Goal: Task Accomplishment & Management: Manage account settings

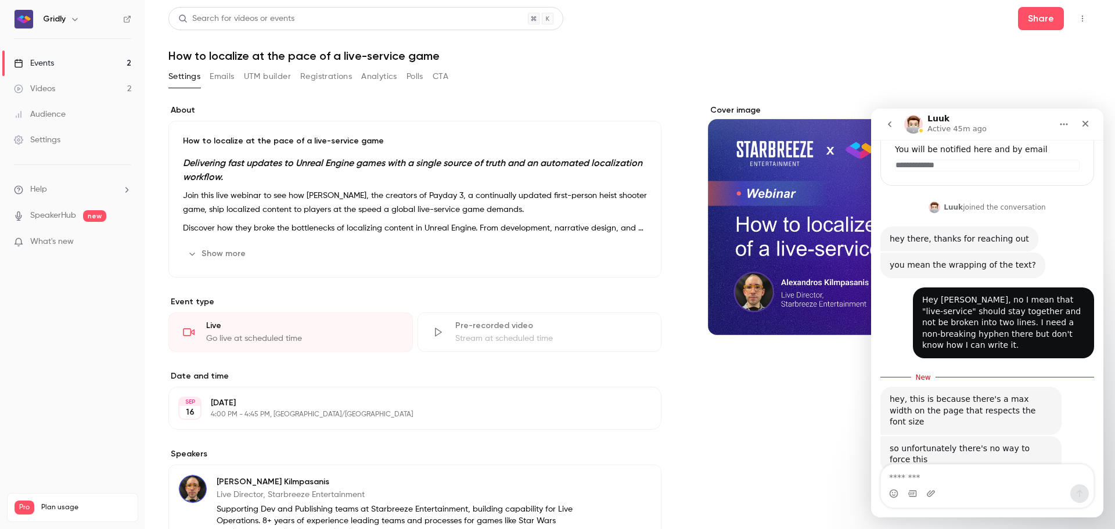
click at [67, 149] on link "Settings" at bounding box center [72, 140] width 145 height 26
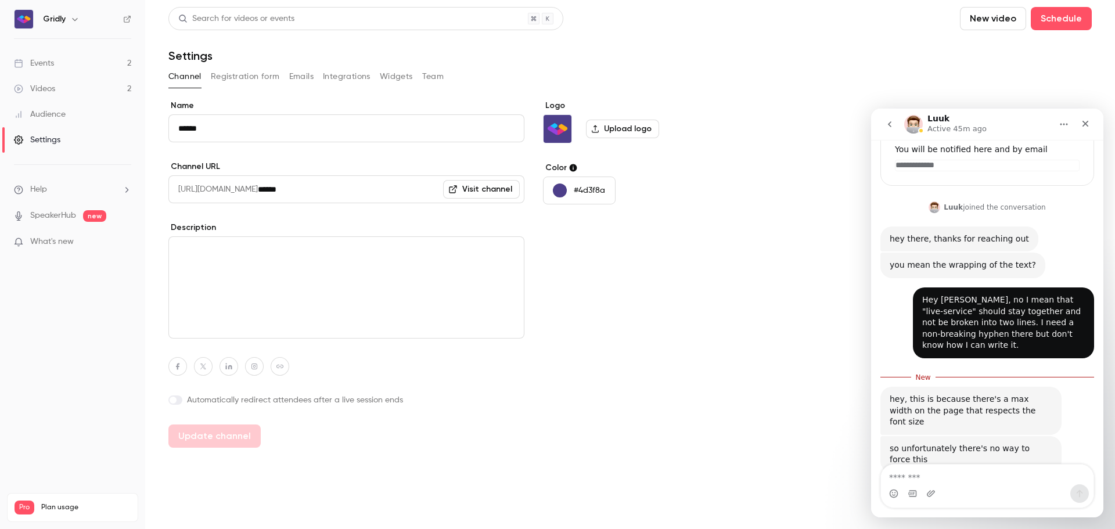
click at [254, 82] on button "Registration form" at bounding box center [245, 76] width 69 height 19
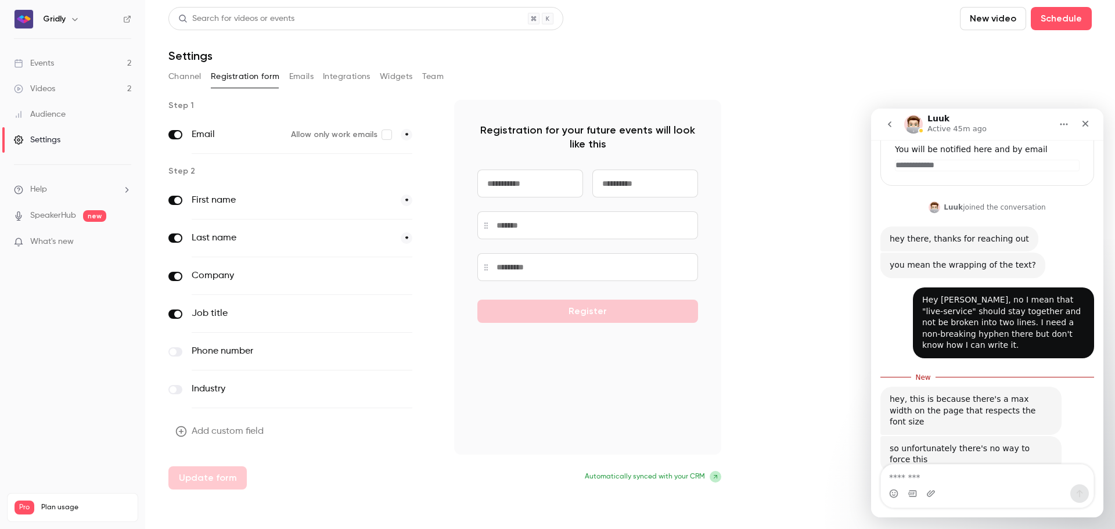
click at [307, 76] on button "Emails" at bounding box center [301, 76] width 24 height 19
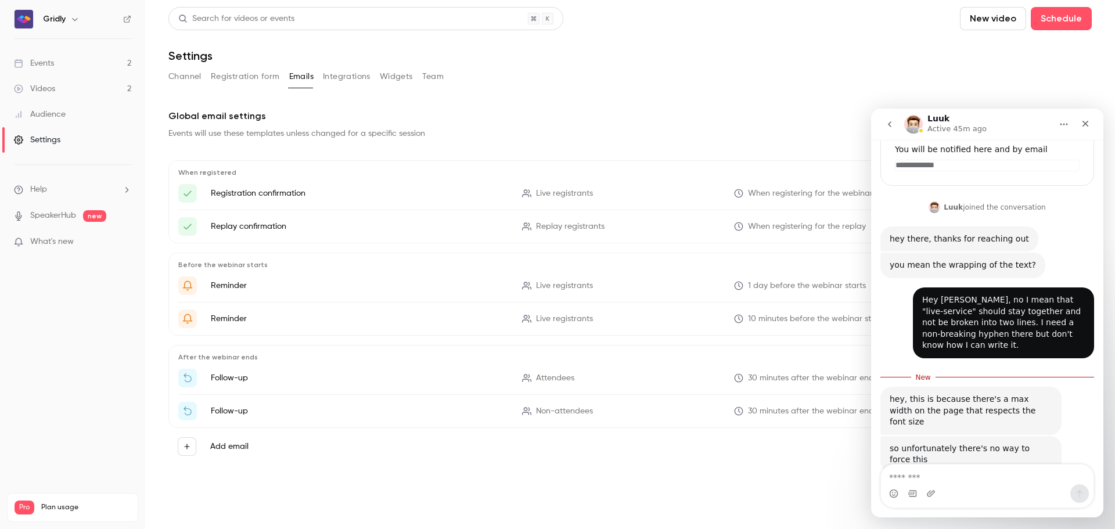
click at [361, 73] on button "Integrations" at bounding box center [347, 76] width 48 height 19
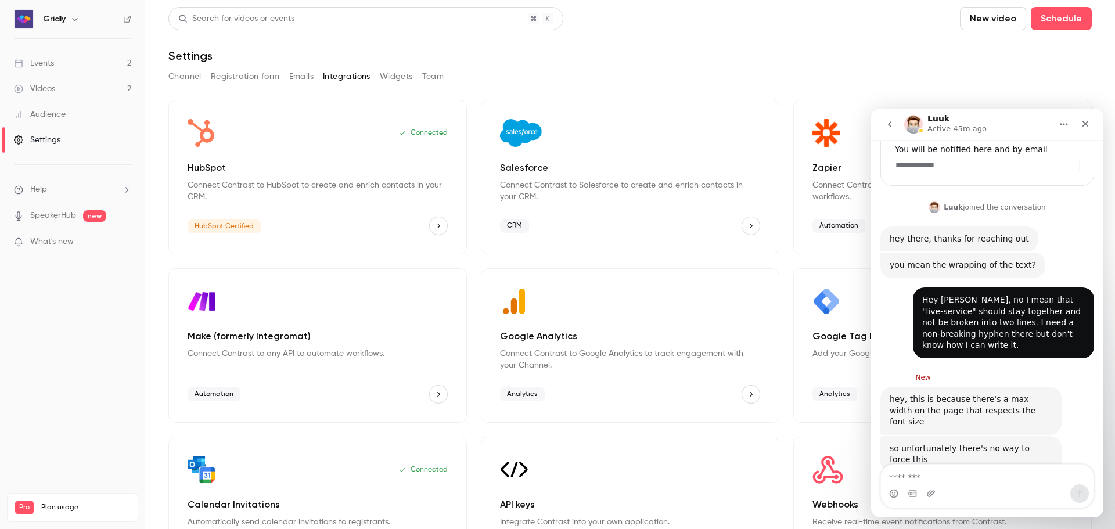
click at [412, 73] on button "Widgets" at bounding box center [396, 76] width 33 height 19
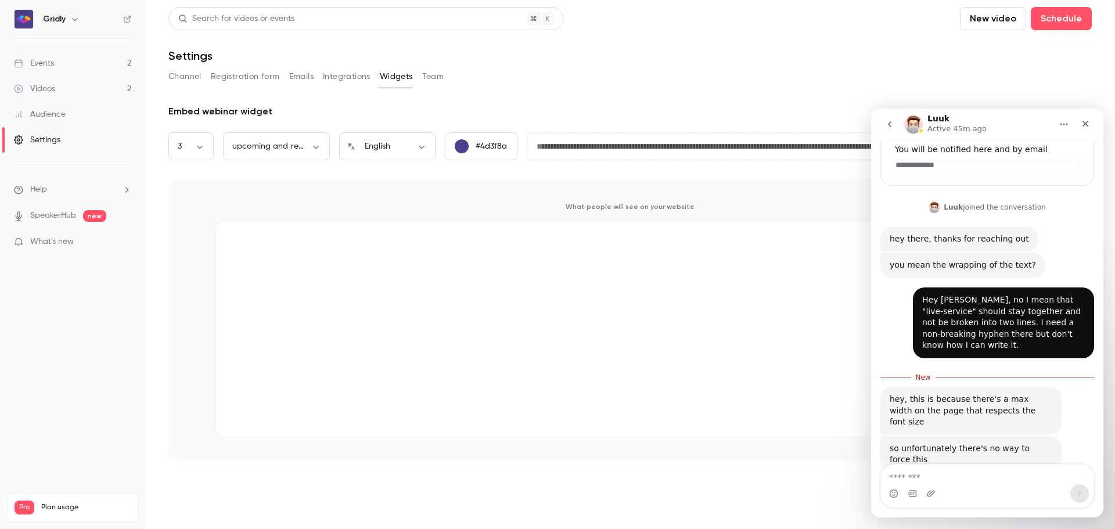
click at [435, 77] on button "Team" at bounding box center [433, 76] width 22 height 19
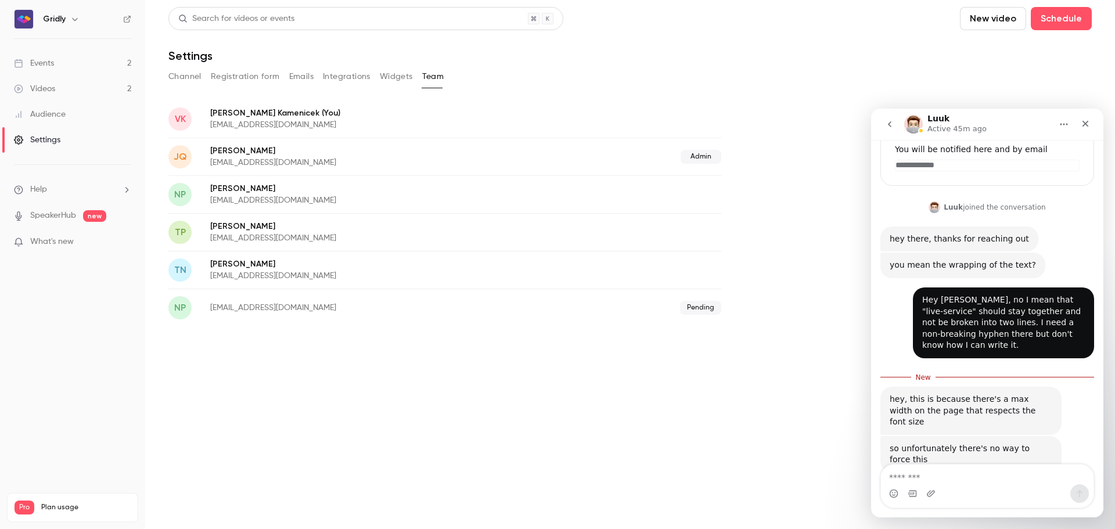
click at [179, 78] on button "Channel" at bounding box center [184, 76] width 33 height 19
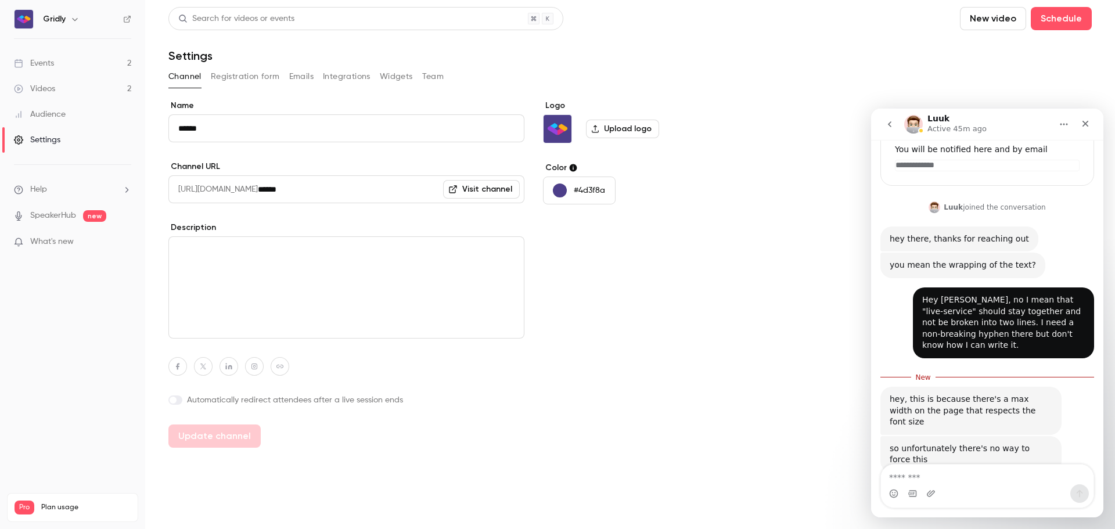
click at [65, 63] on link "Events 2" at bounding box center [72, 64] width 145 height 26
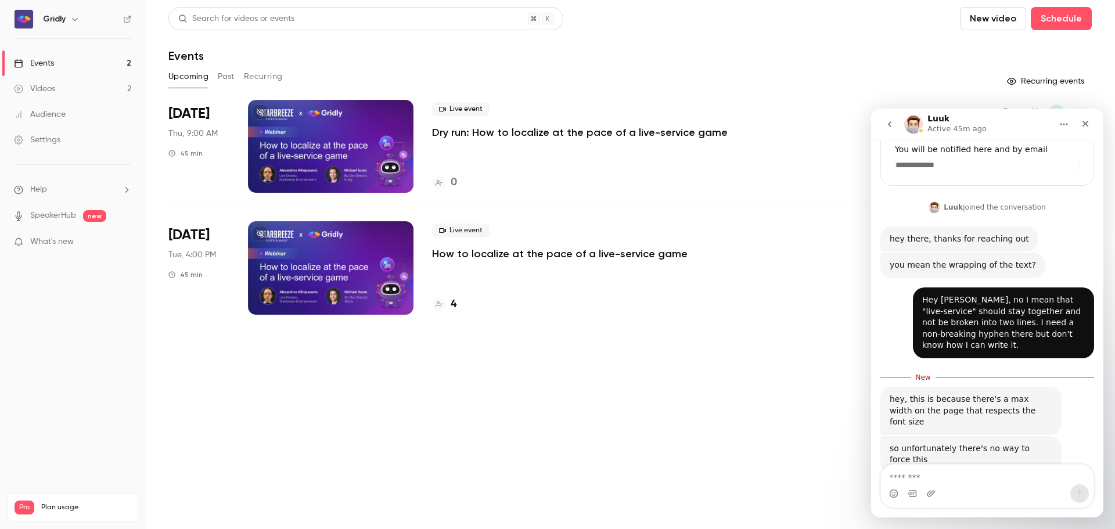
click at [495, 251] on p "How to localize at the pace of a live-service game" at bounding box center [560, 254] width 256 height 14
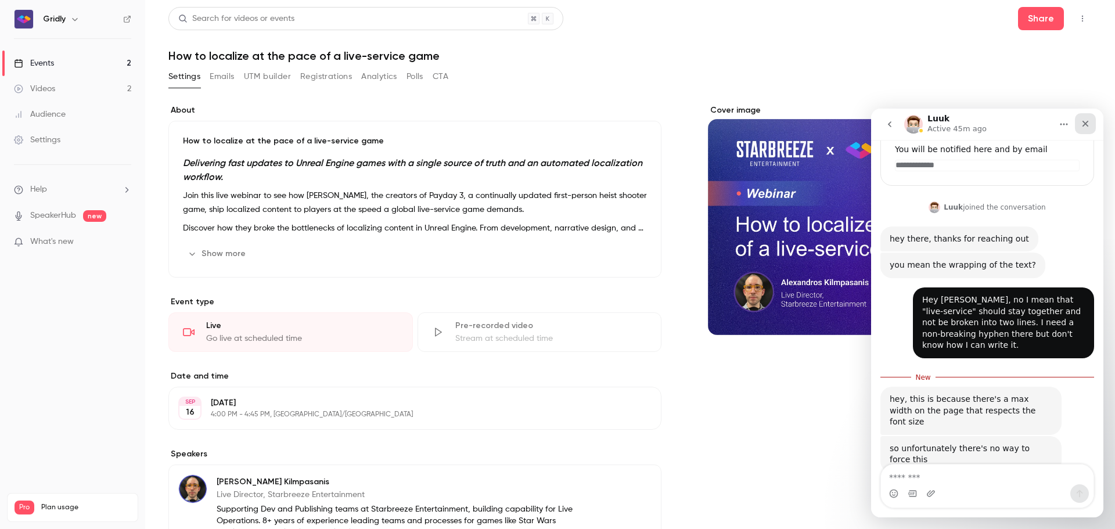
click at [1086, 122] on icon "Close" at bounding box center [1085, 123] width 9 height 9
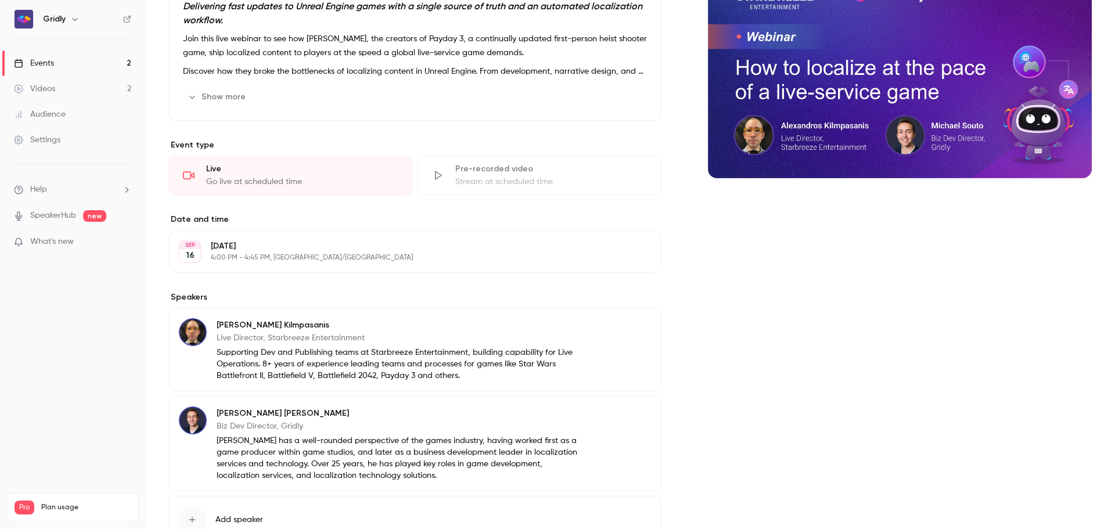
scroll to position [243, 0]
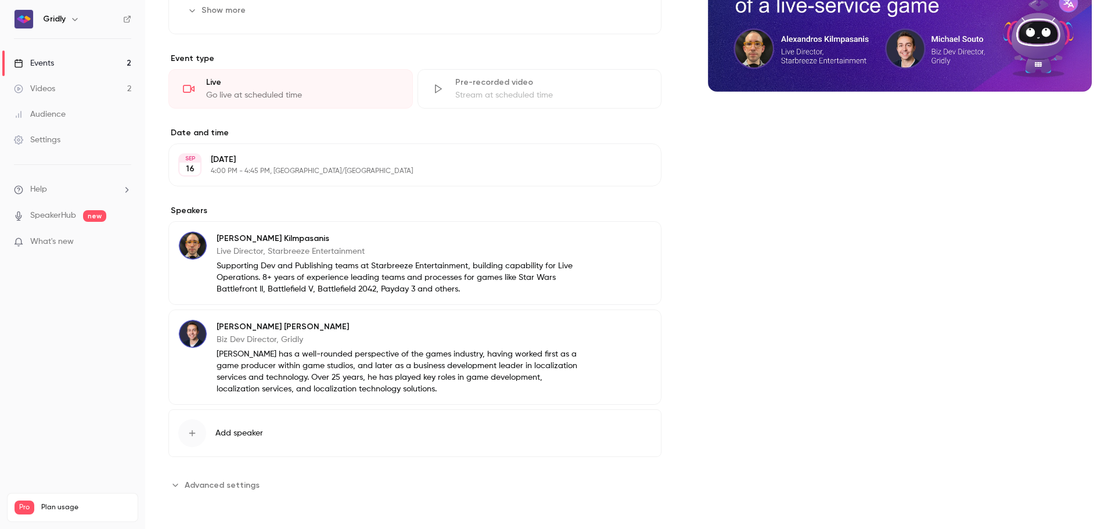
click at [231, 489] on span "Advanced settings" at bounding box center [222, 485] width 75 height 12
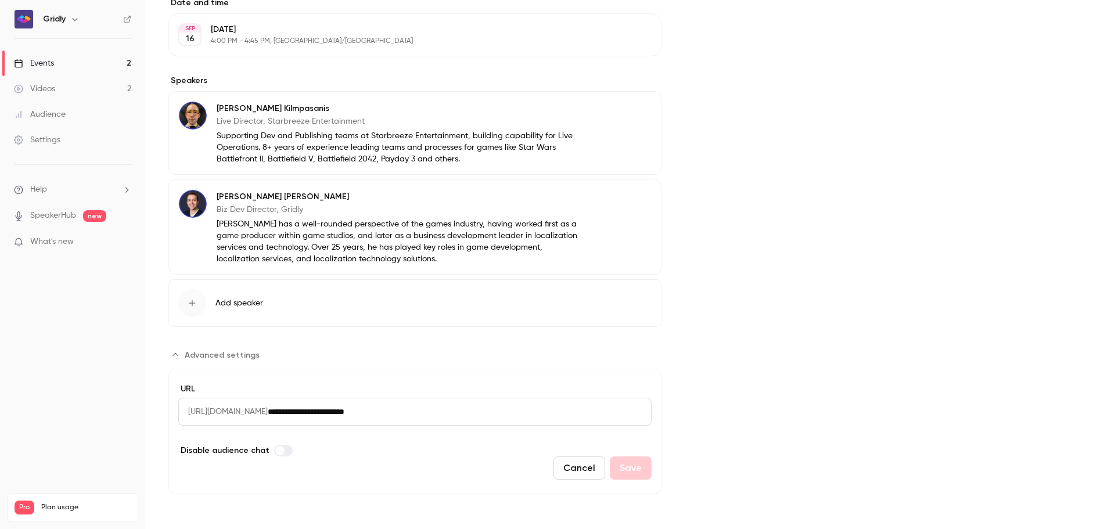
scroll to position [0, 0]
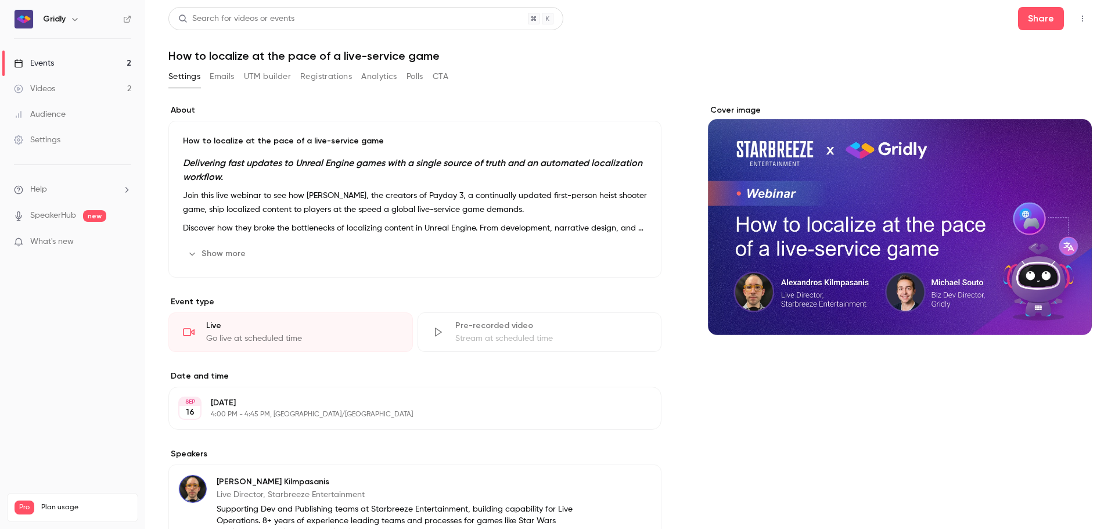
click at [1073, 24] on button "button" at bounding box center [1082, 18] width 19 height 19
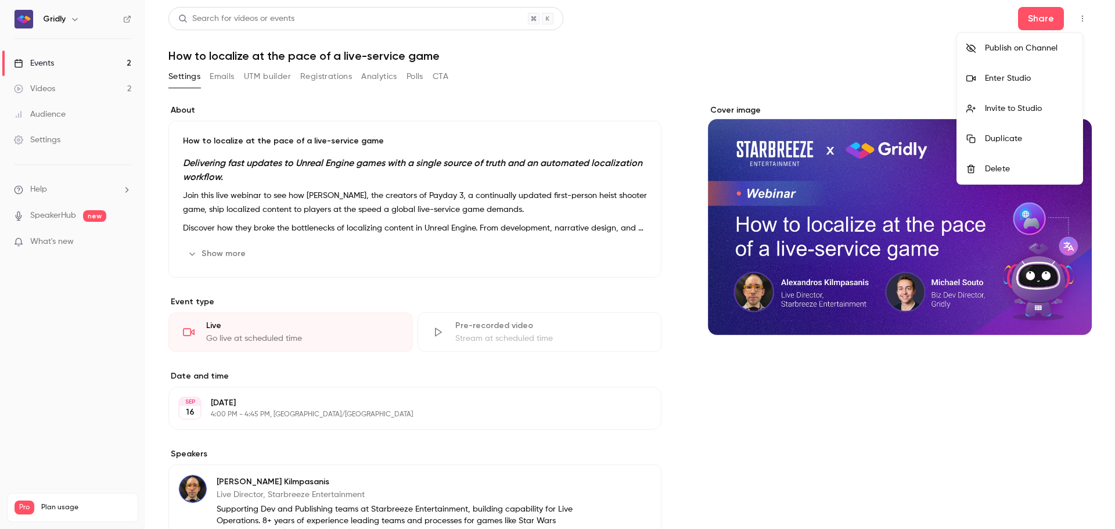
click at [583, 95] on div at bounding box center [557, 264] width 1115 height 529
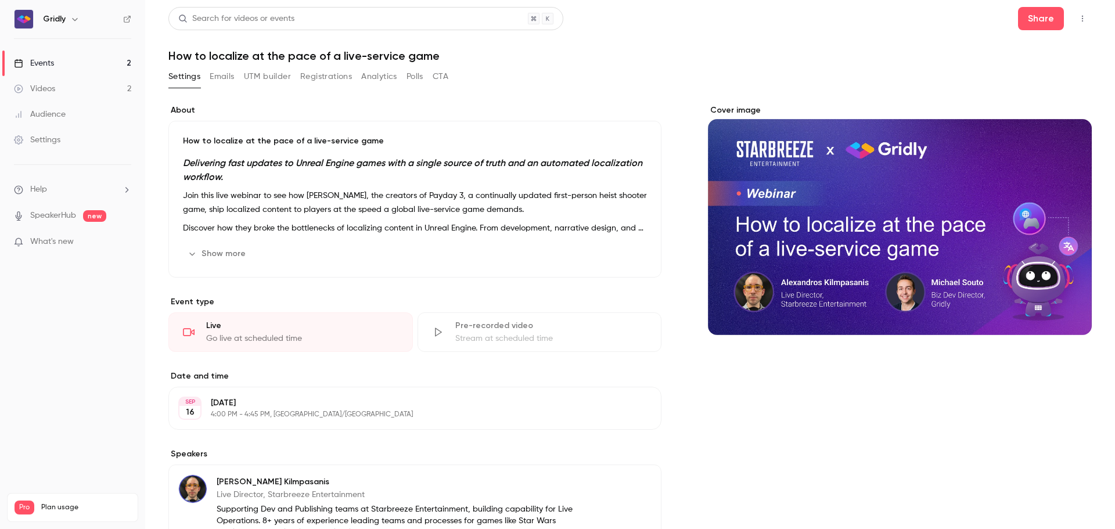
click at [228, 253] on button "Show more" at bounding box center [218, 254] width 70 height 19
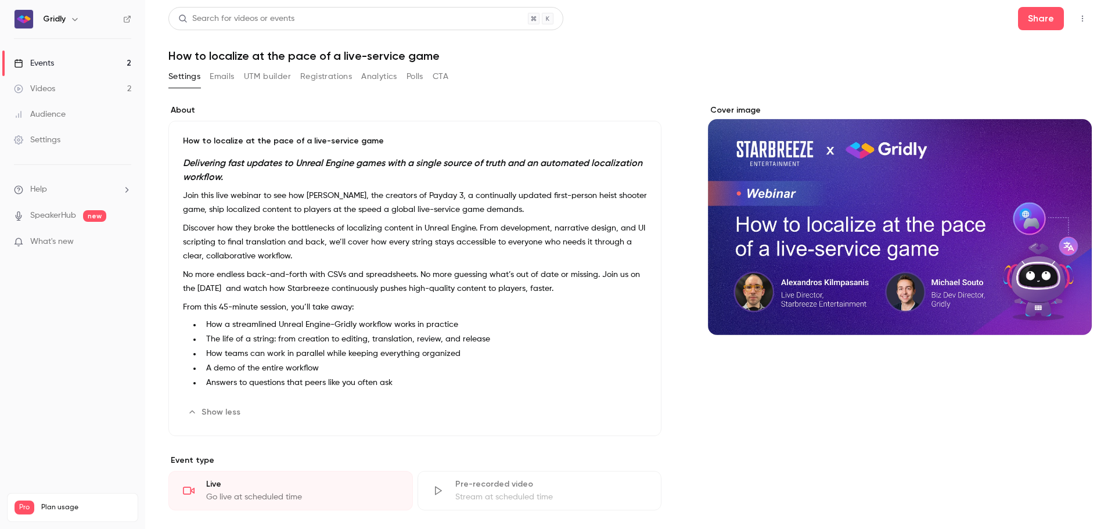
click at [621, 416] on button "Edit" at bounding box center [626, 412] width 42 height 19
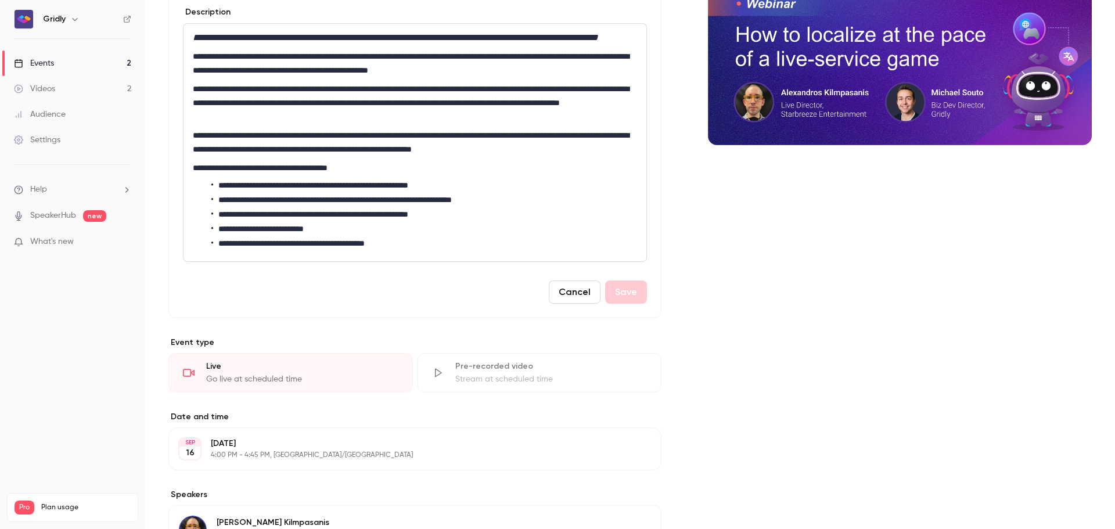
scroll to position [197, 0]
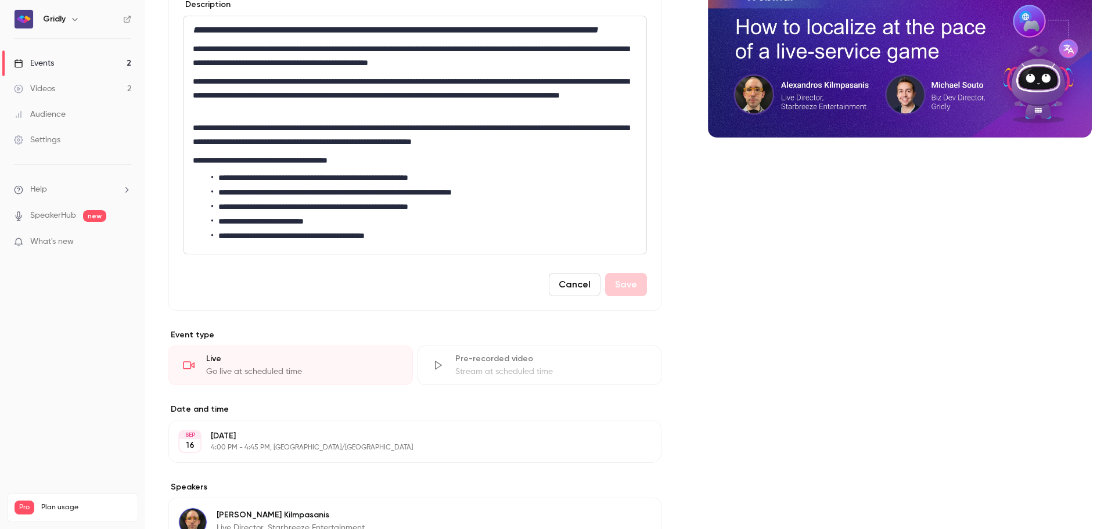
click at [566, 296] on button "Cancel" at bounding box center [575, 284] width 52 height 23
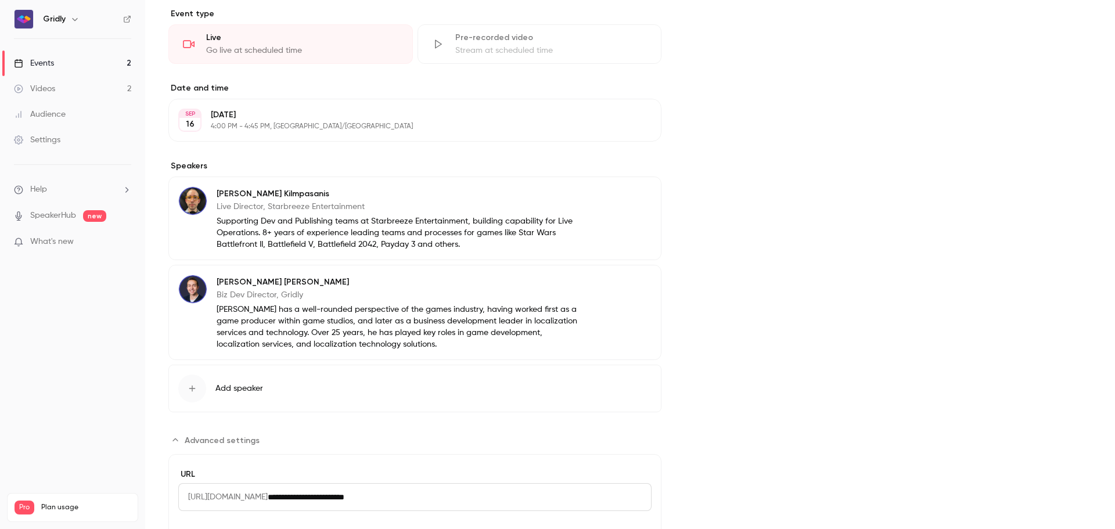
scroll to position [532, 0]
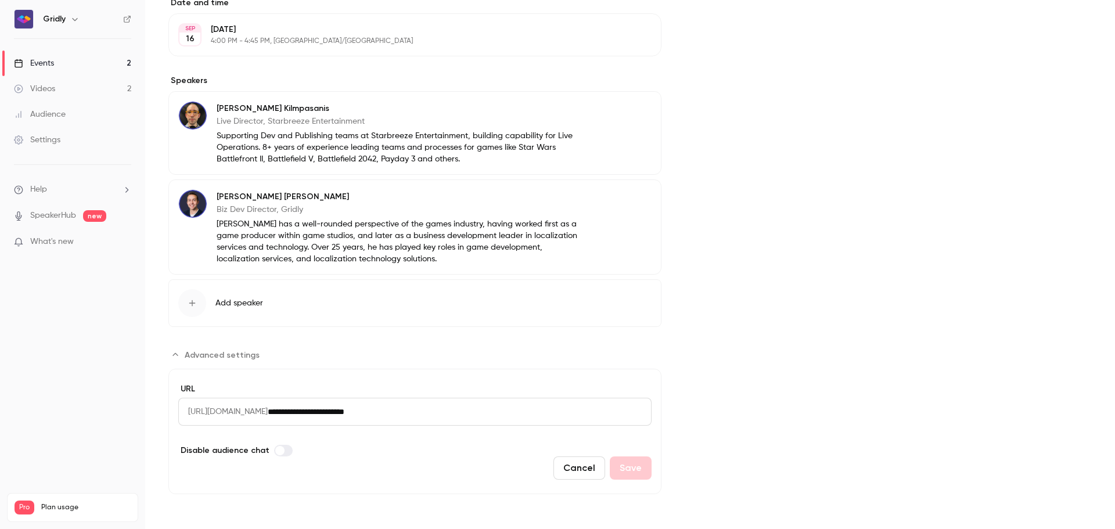
click at [67, 193] on li "Help" at bounding box center [72, 190] width 117 height 12
click at [197, 182] on link "Talk to [GEOGRAPHIC_DATA]" at bounding box center [213, 176] width 127 height 31
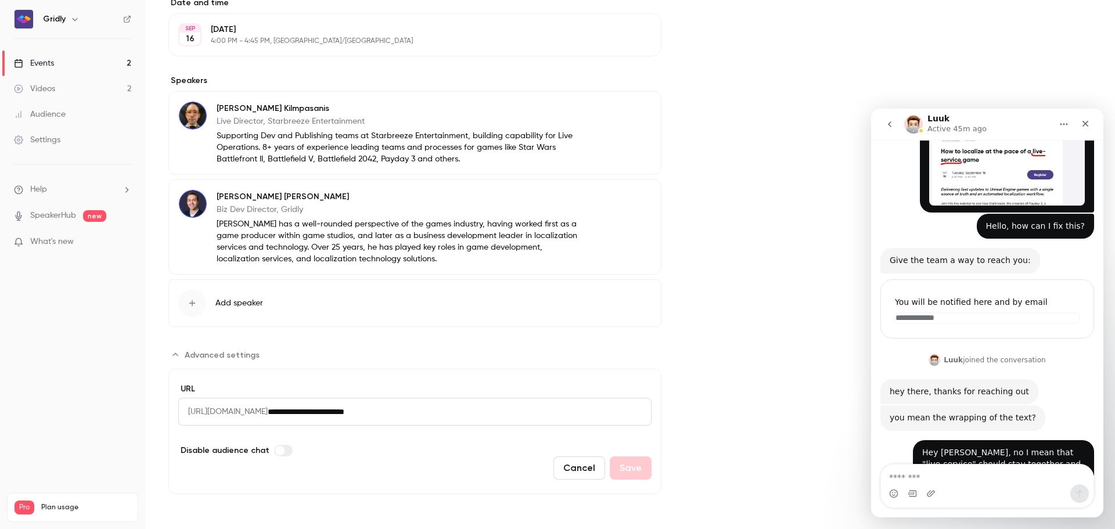
scroll to position [262, 0]
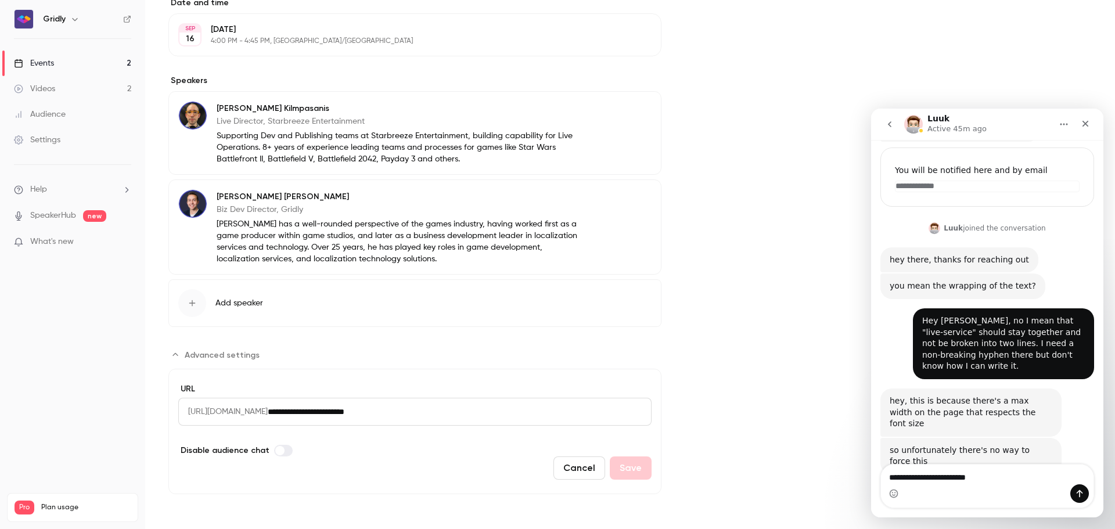
type textarea "**********"
click at [893, 493] on icon "Emoji picker" at bounding box center [893, 493] width 9 height 9
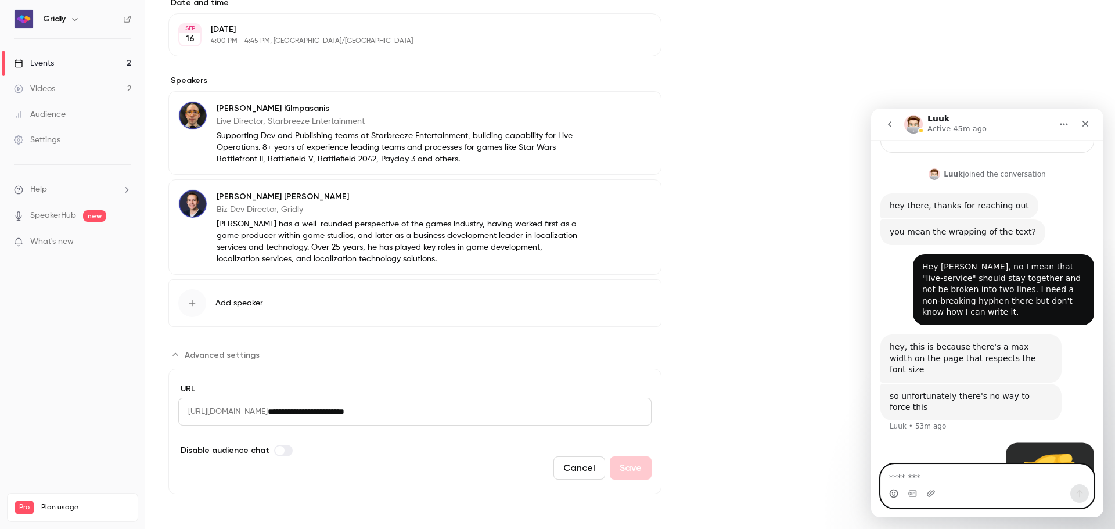
scroll to position [348, 0]
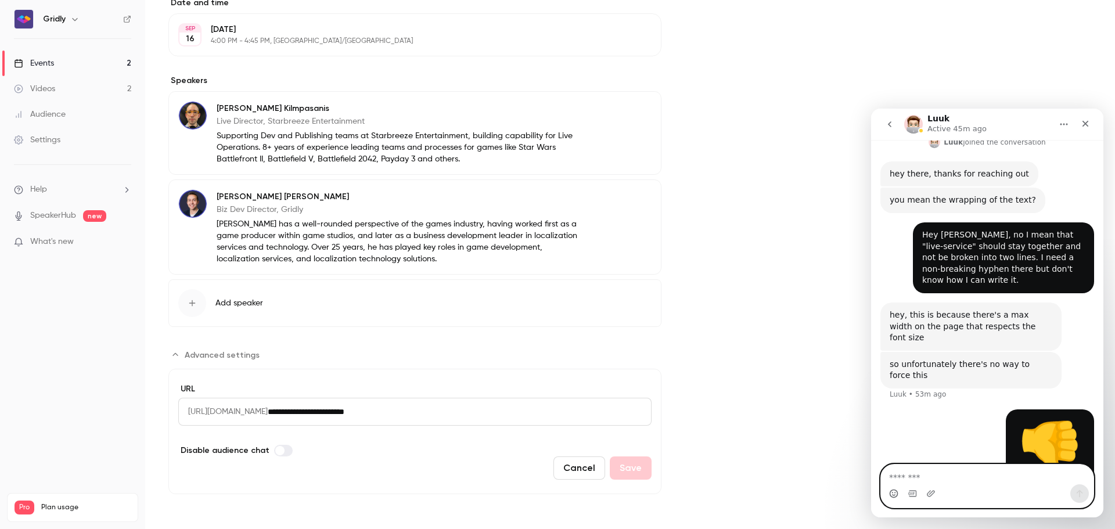
click at [937, 475] on textarea "Message…" at bounding box center [987, 475] width 213 height 20
type textarea "**********"
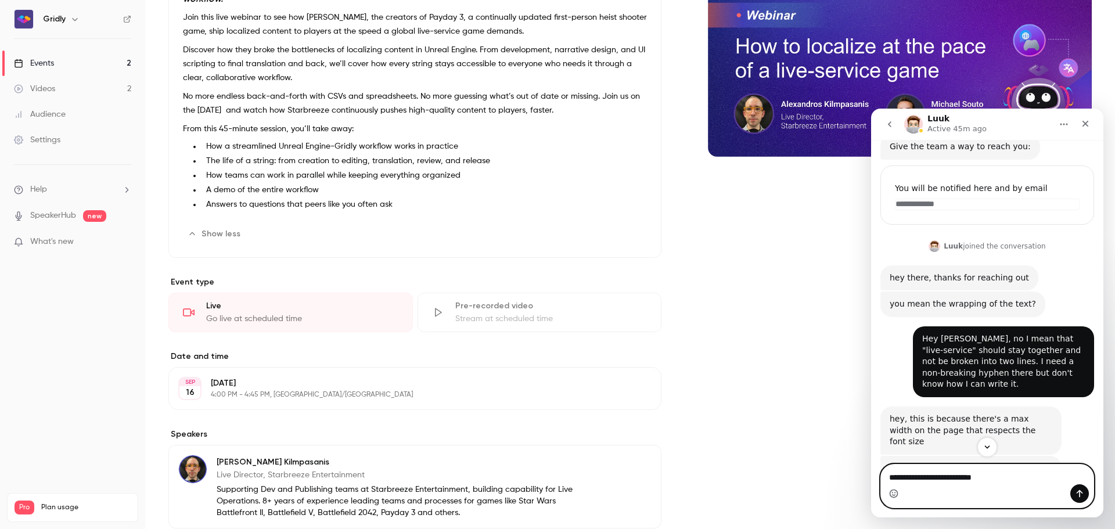
scroll to position [179, 0]
type textarea "**********"
click at [1079, 494] on icon "Send a message…" at bounding box center [1079, 493] width 9 height 9
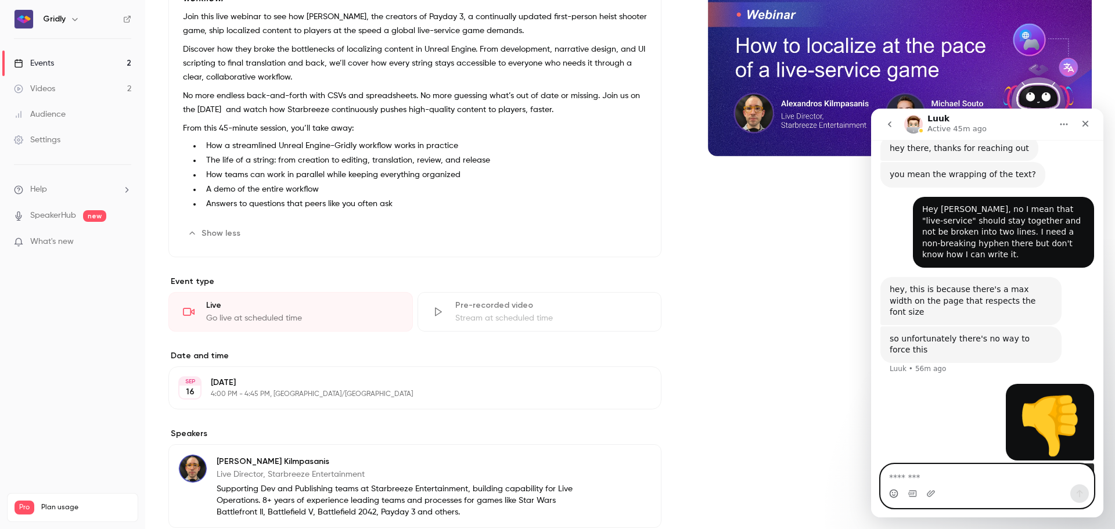
scroll to position [375, 0]
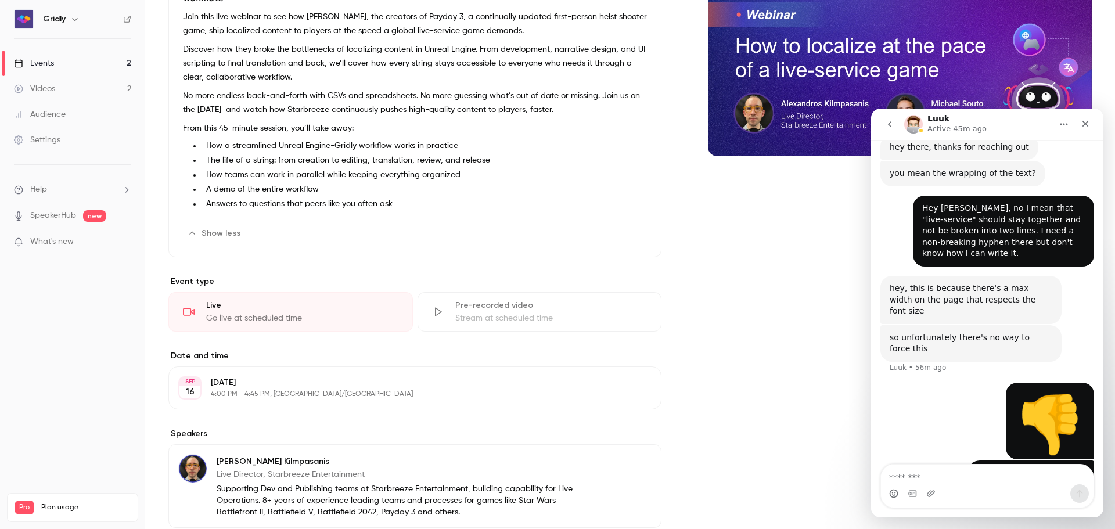
click at [797, 346] on div "Cover image" at bounding box center [900, 387] width 384 height 922
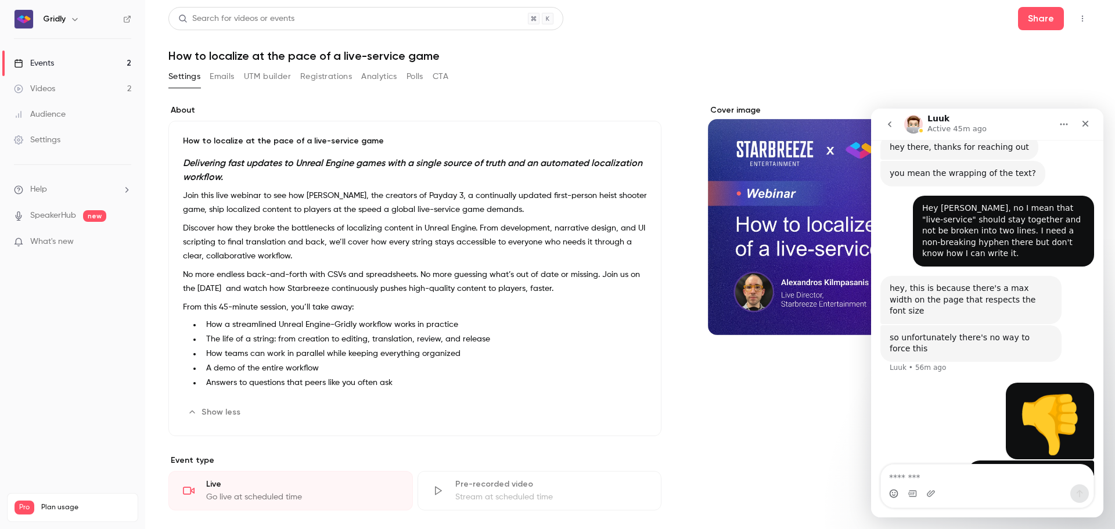
click at [889, 127] on icon "go back" at bounding box center [889, 124] width 9 height 9
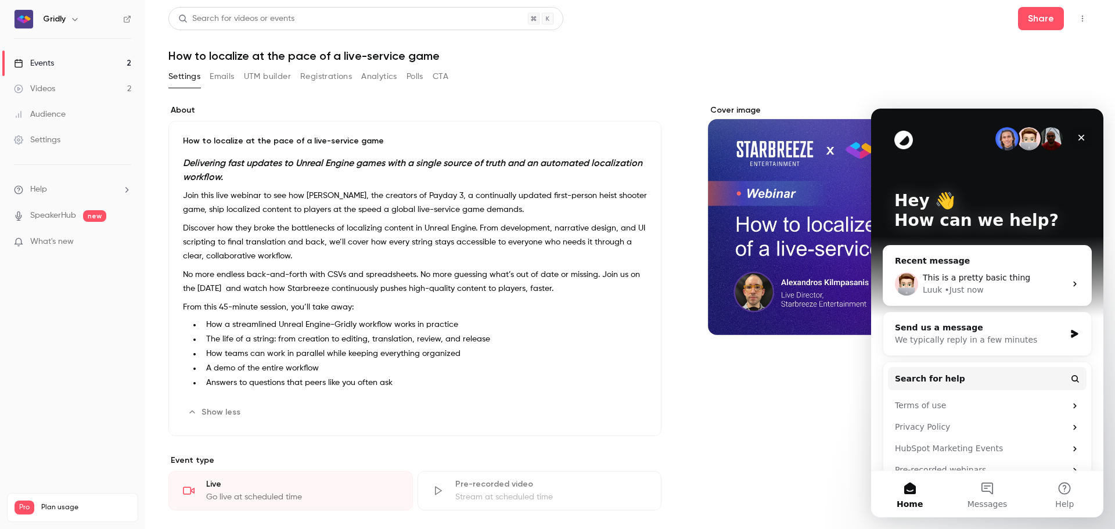
click at [1079, 139] on icon "Close" at bounding box center [1081, 137] width 9 height 9
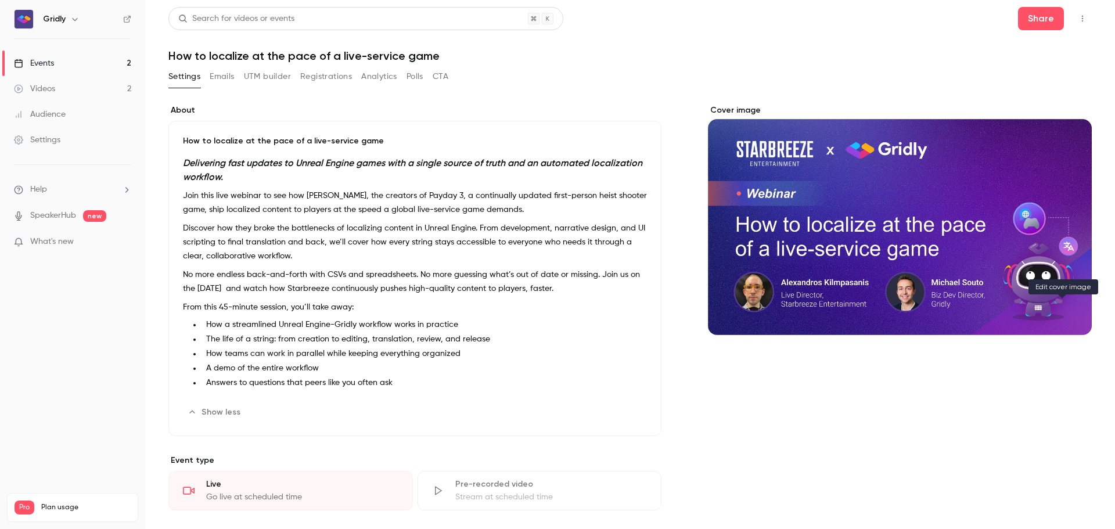
click at [1067, 312] on icon "Cover image" at bounding box center [1071, 314] width 8 height 8
click at [720, 111] on div "Cover image" at bounding box center [900, 220] width 384 height 231
click at [0, 0] on input "Cover image" at bounding box center [0, 0] width 0 height 0
click at [1063, 303] on button "Cover image" at bounding box center [1070, 314] width 23 height 23
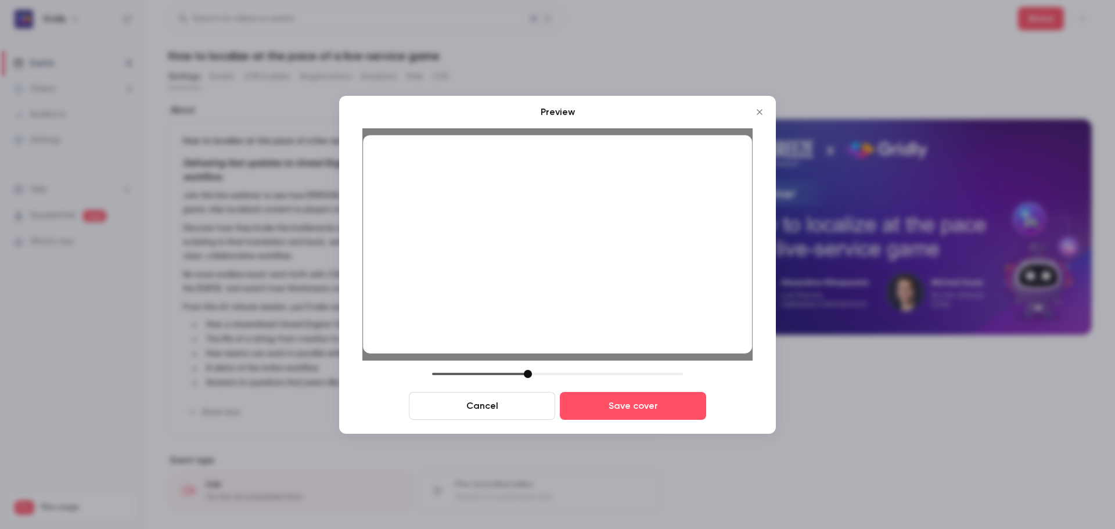
drag, startPoint x: 515, startPoint y: 375, endPoint x: 527, endPoint y: 370, distance: 13.1
click at [527, 370] on div at bounding box center [528, 374] width 8 height 8
drag, startPoint x: 564, startPoint y: 290, endPoint x: 570, endPoint y: 267, distance: 23.5
click at [570, 267] on div at bounding box center [557, 244] width 389 height 219
click at [527, 370] on div at bounding box center [527, 374] width 8 height 8
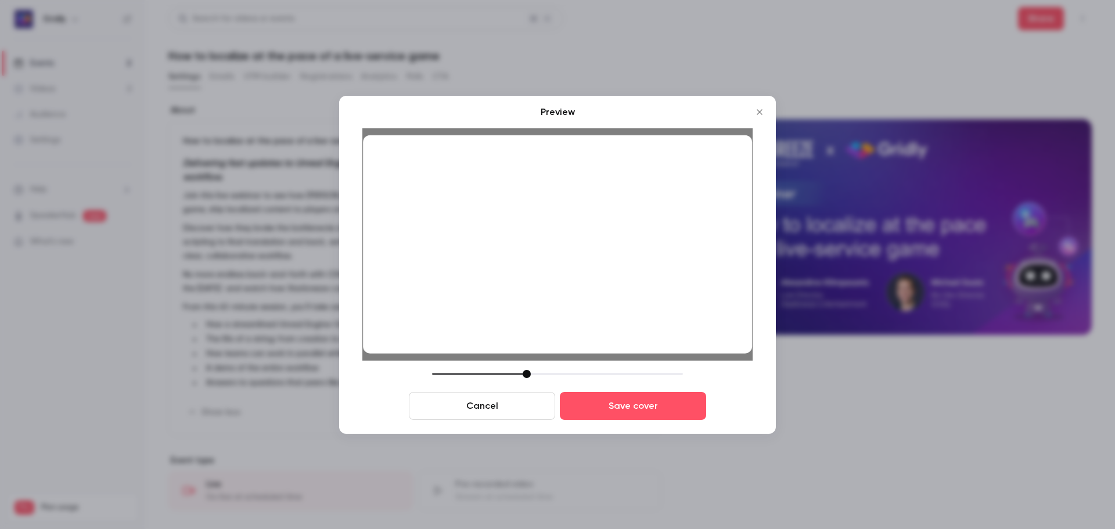
drag, startPoint x: 565, startPoint y: 300, endPoint x: 568, endPoint y: 290, distance: 11.0
click at [568, 290] on div at bounding box center [557, 244] width 389 height 219
drag, startPoint x: 527, startPoint y: 372, endPoint x: 515, endPoint y: 370, distance: 11.7
click at [515, 370] on div at bounding box center [515, 374] width 8 height 8
click at [631, 409] on button "Save cover" at bounding box center [633, 406] width 146 height 28
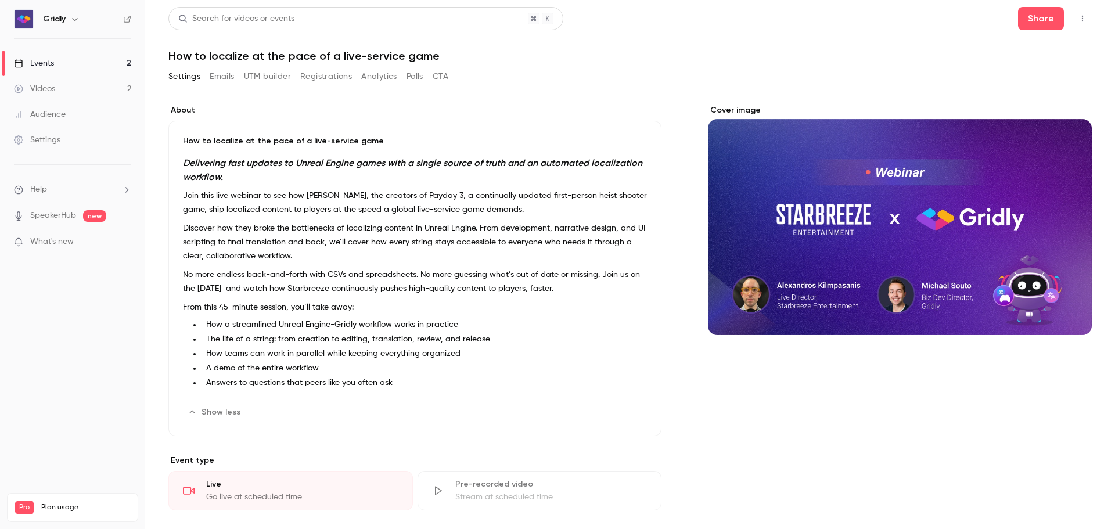
click at [907, 40] on header "Search for videos or events Share How to localize at the pace of a live-service…" at bounding box center [629, 35] width 923 height 56
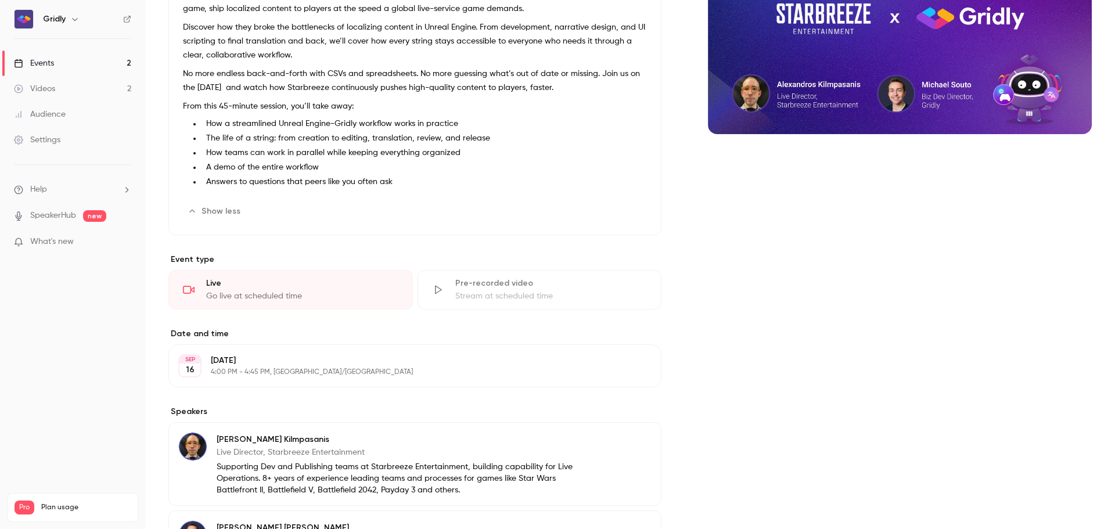
scroll to position [232, 0]
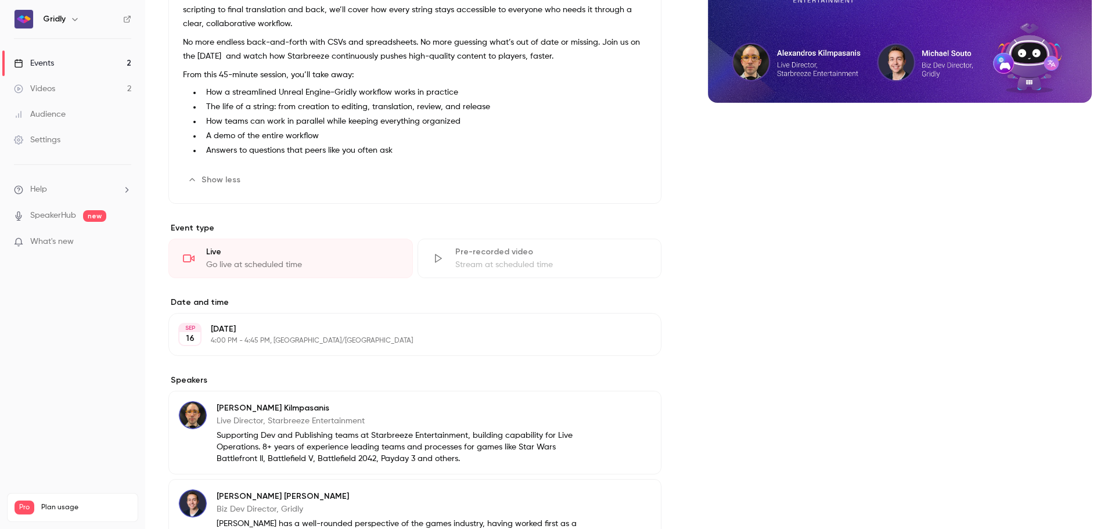
click at [619, 184] on button "Edit" at bounding box center [626, 180] width 42 height 19
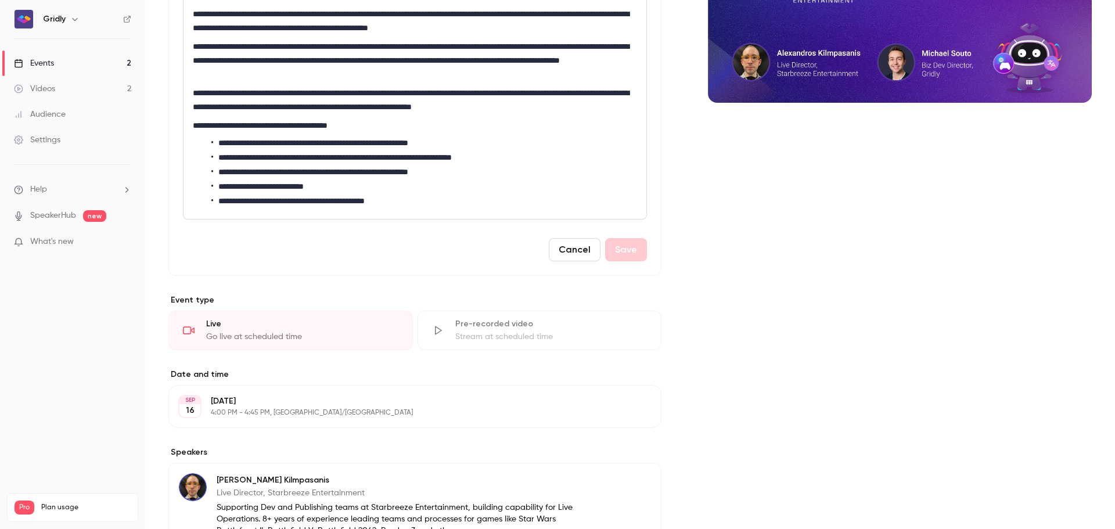
click at [563, 261] on button "Cancel" at bounding box center [575, 249] width 52 height 23
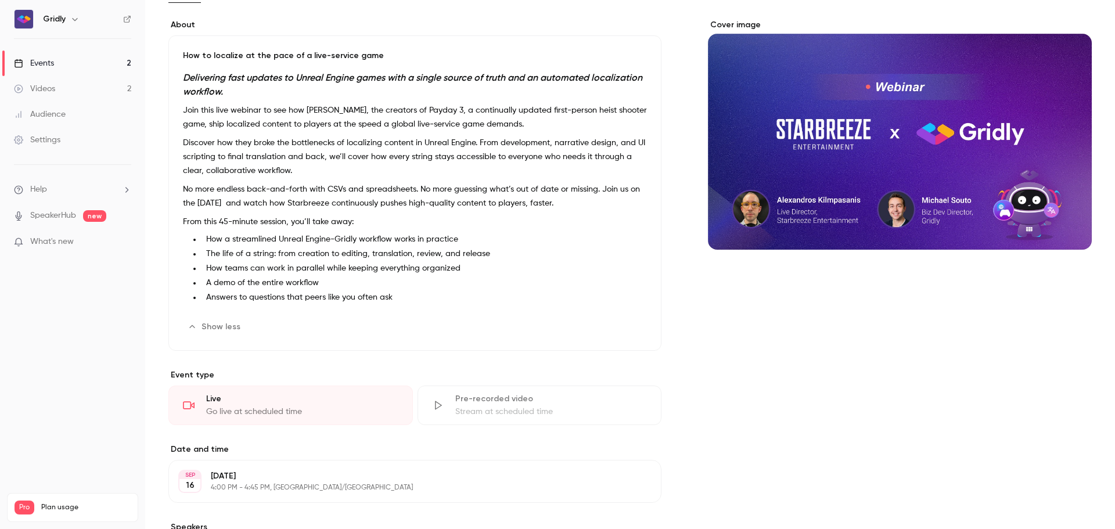
scroll to position [0, 0]
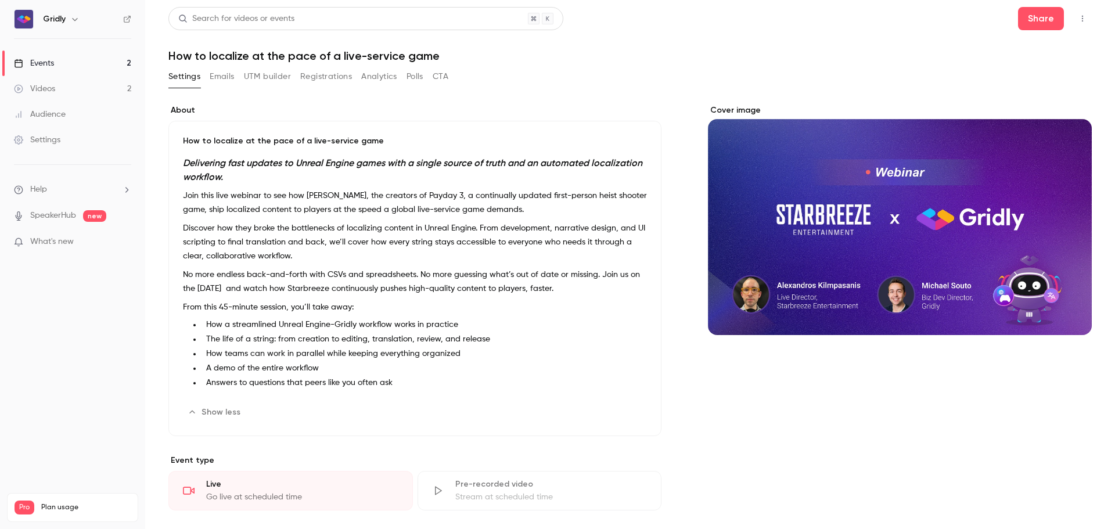
click at [443, 78] on button "CTA" at bounding box center [441, 76] width 16 height 19
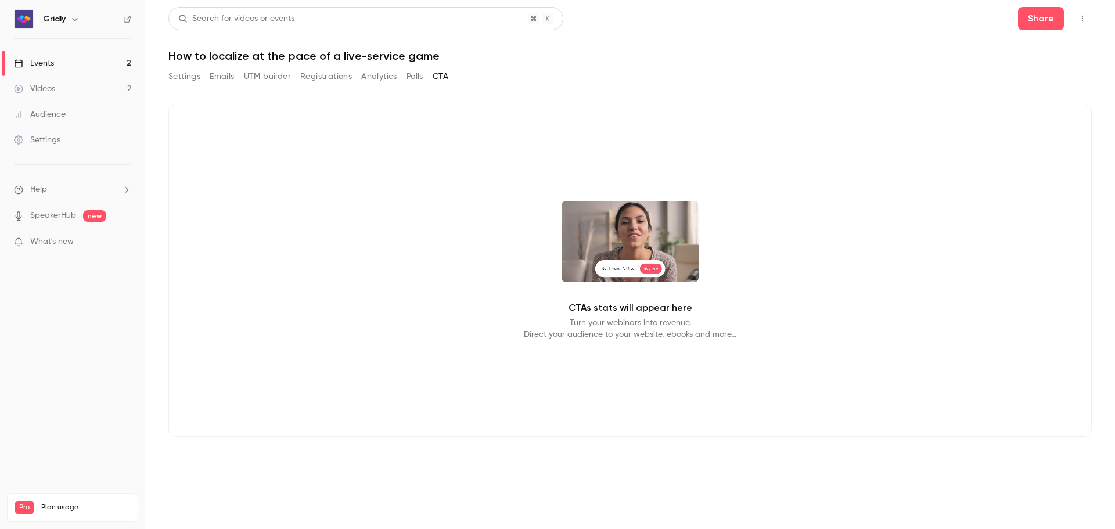
click at [621, 263] on video at bounding box center [630, 241] width 137 height 81
click at [623, 256] on video at bounding box center [630, 241] width 137 height 81
click at [558, 202] on div "CTAs stats will appear here Turn your webinars into revenue. Direct your audien…" at bounding box center [629, 271] width 923 height 332
click at [409, 73] on button "Polls" at bounding box center [415, 76] width 17 height 19
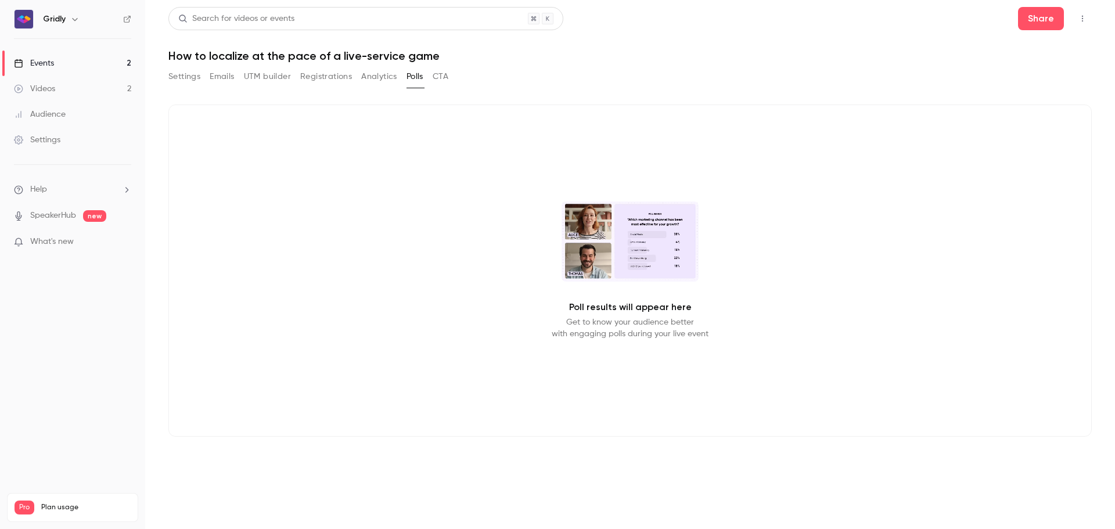
click at [384, 76] on button "Analytics" at bounding box center [379, 76] width 36 height 19
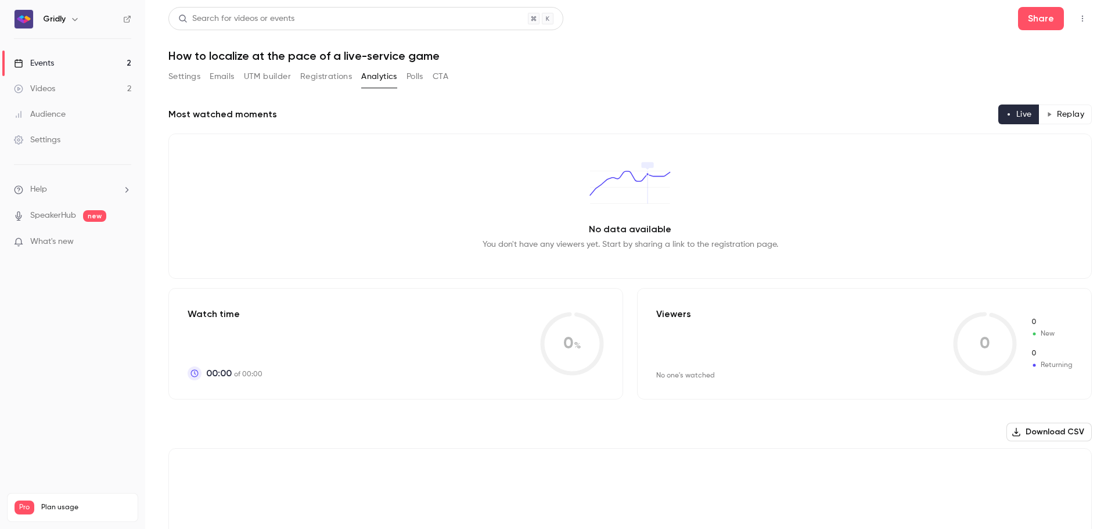
click at [328, 77] on button "Registrations" at bounding box center [326, 76] width 52 height 19
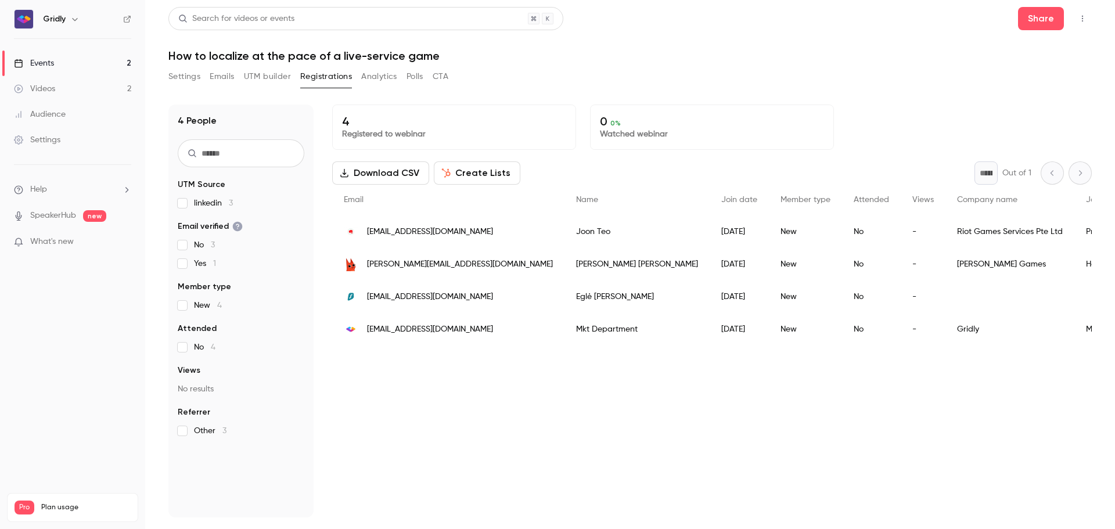
click at [257, 75] on button "UTM builder" at bounding box center [267, 76] width 47 height 19
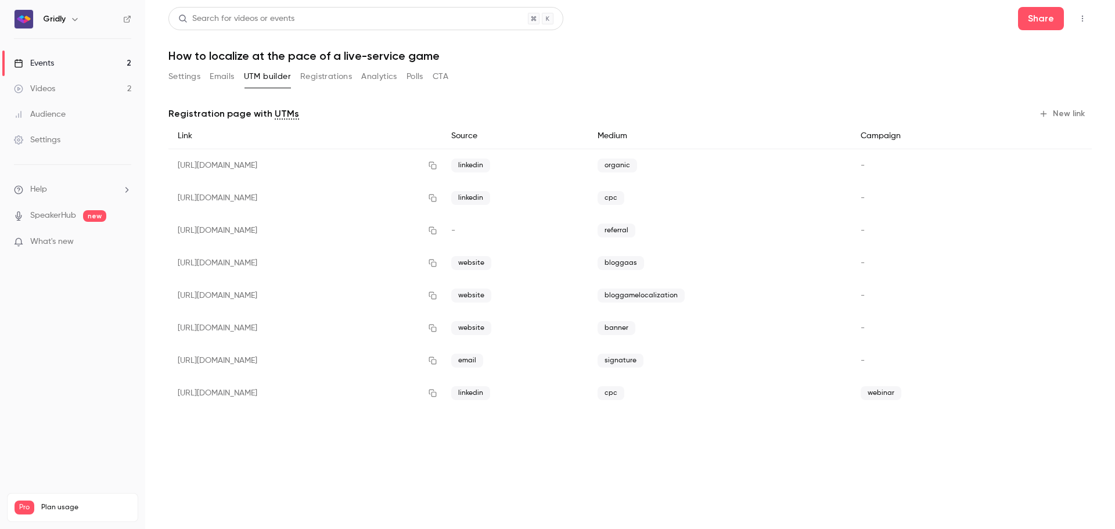
click at [214, 77] on button "Emails" at bounding box center [222, 76] width 24 height 19
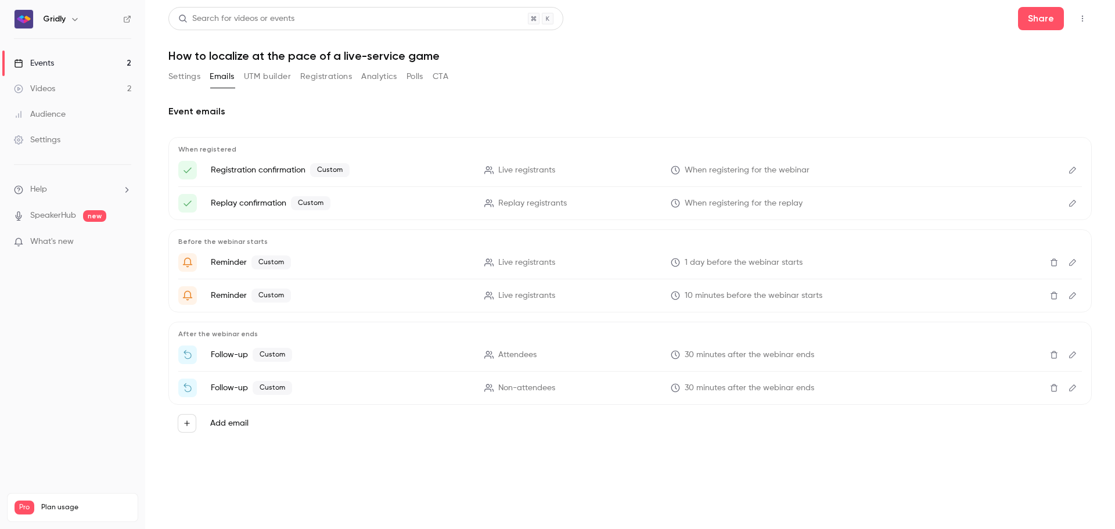
click at [184, 82] on button "Settings" at bounding box center [184, 76] width 32 height 19
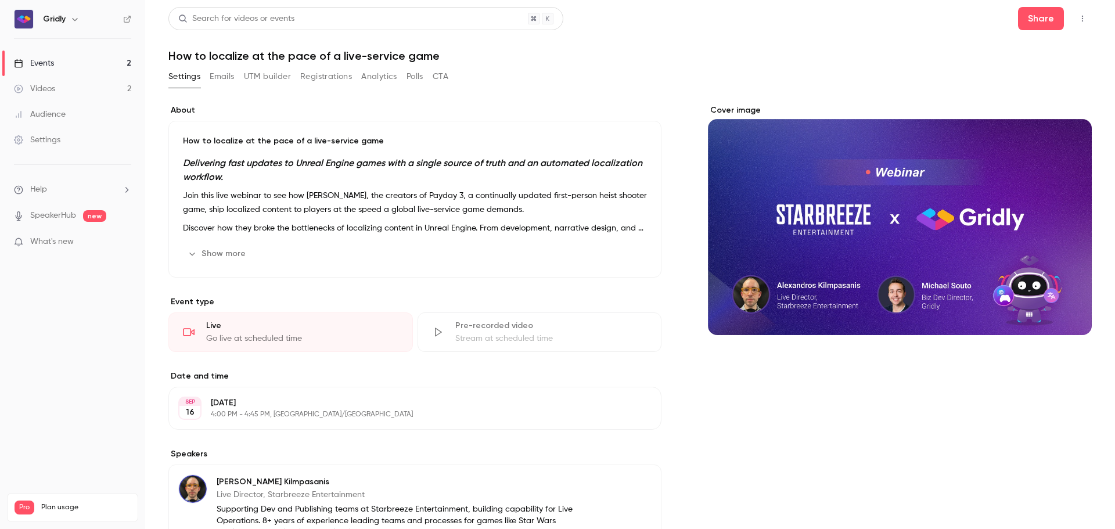
click at [280, 340] on div "Go live at scheduled time" at bounding box center [302, 339] width 192 height 12
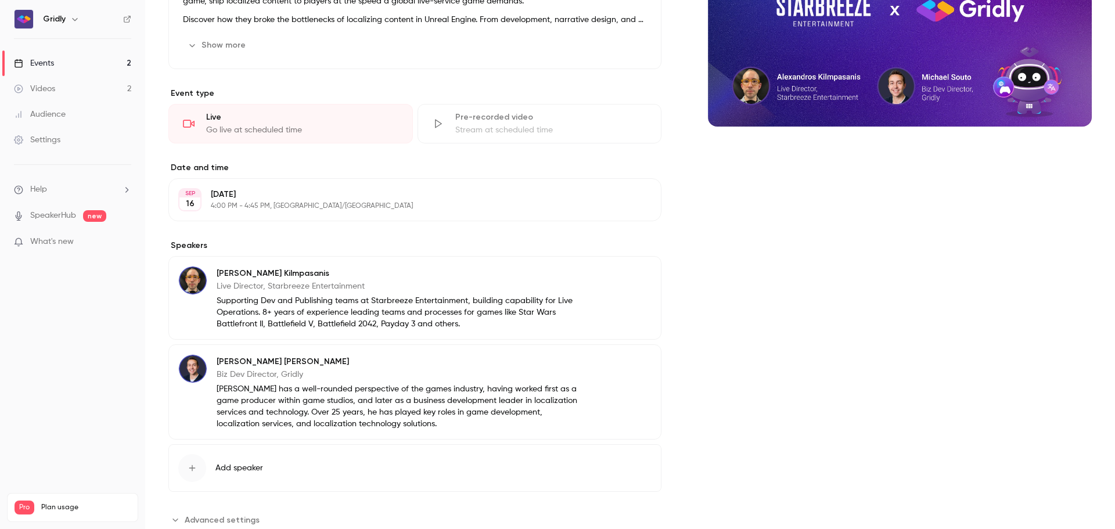
scroll to position [243, 0]
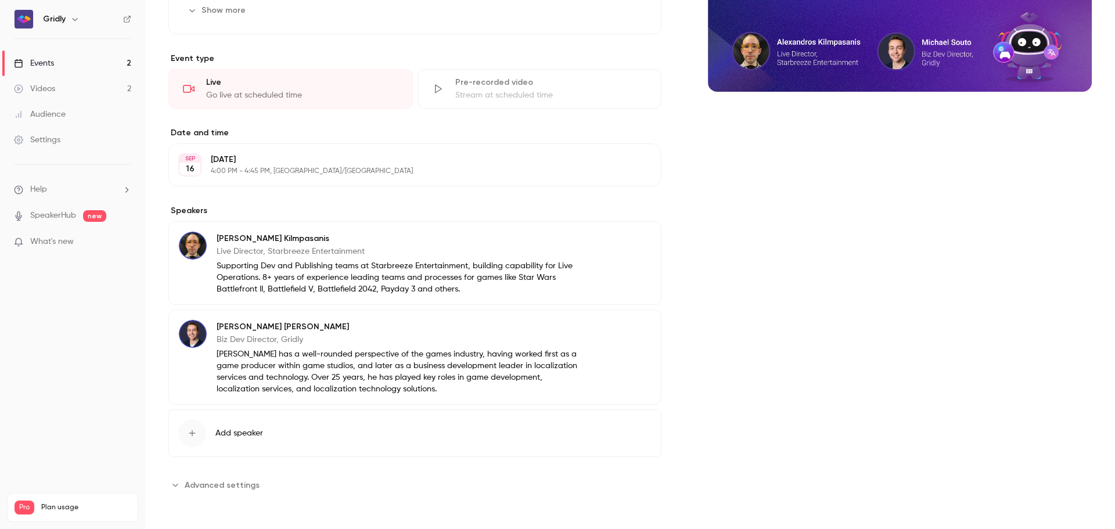
click at [182, 487] on button "Advanced settings" at bounding box center [217, 485] width 98 height 19
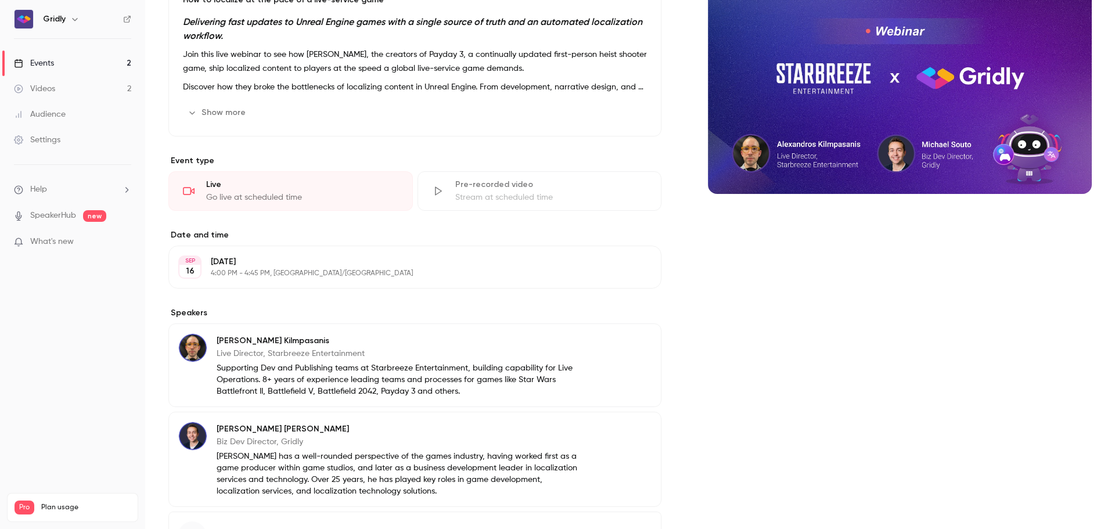
scroll to position [0, 0]
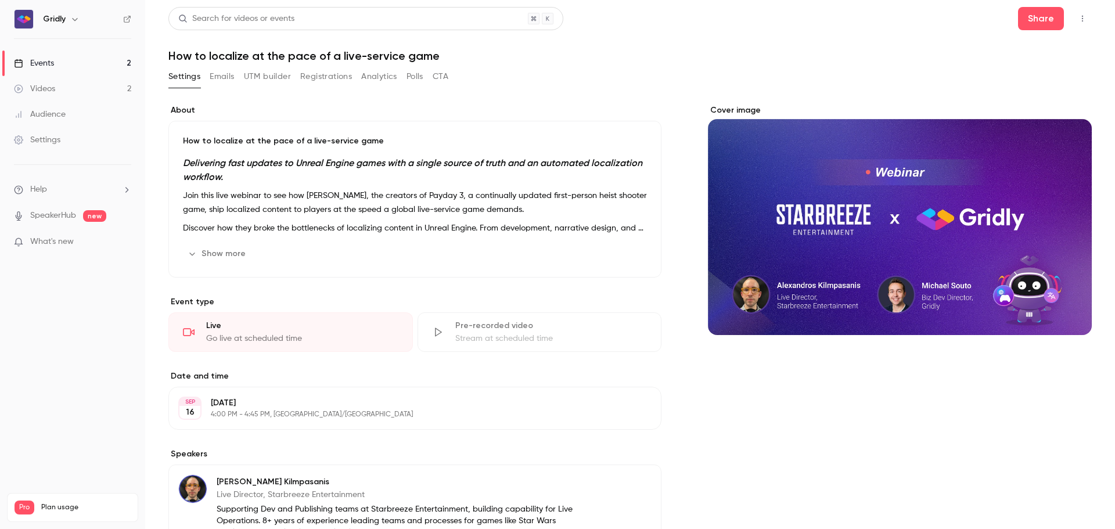
click at [154, 18] on main "Search for videos or events Share How to localize at the pace of a live-service…" at bounding box center [630, 264] width 970 height 529
click at [58, 191] on li "Help" at bounding box center [72, 190] width 117 height 12
click at [178, 170] on link "Talk to [GEOGRAPHIC_DATA]" at bounding box center [213, 176] width 127 height 31
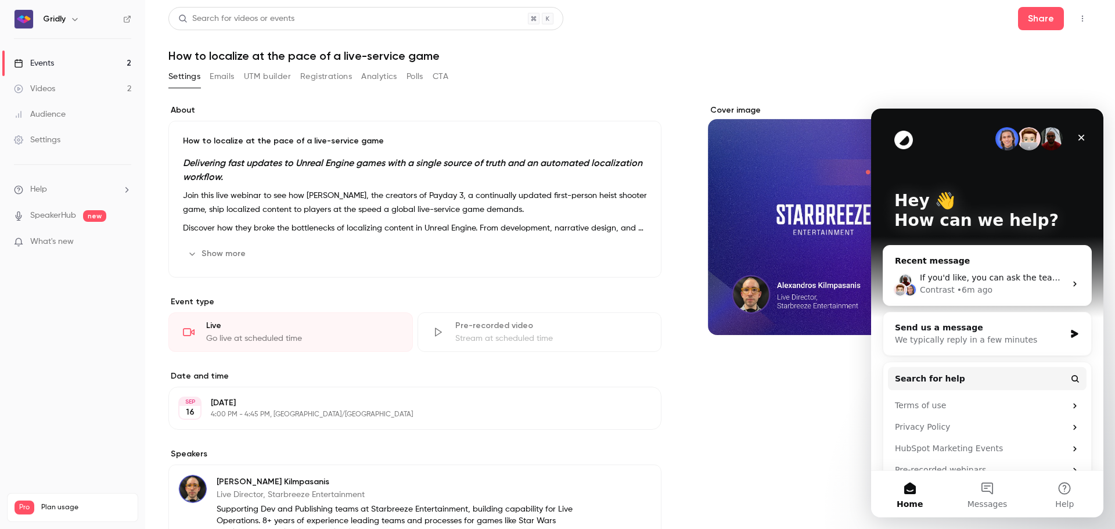
click at [1021, 275] on span "If you'd like, you can ask the team for help here." at bounding box center [1018, 277] width 197 height 9
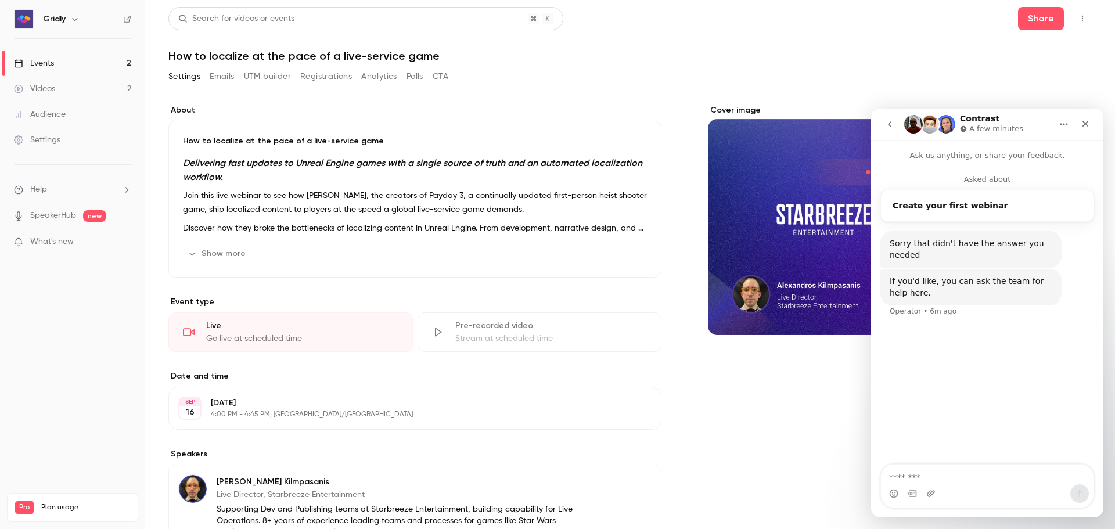
click at [895, 125] on button "go back" at bounding box center [890, 124] width 22 height 22
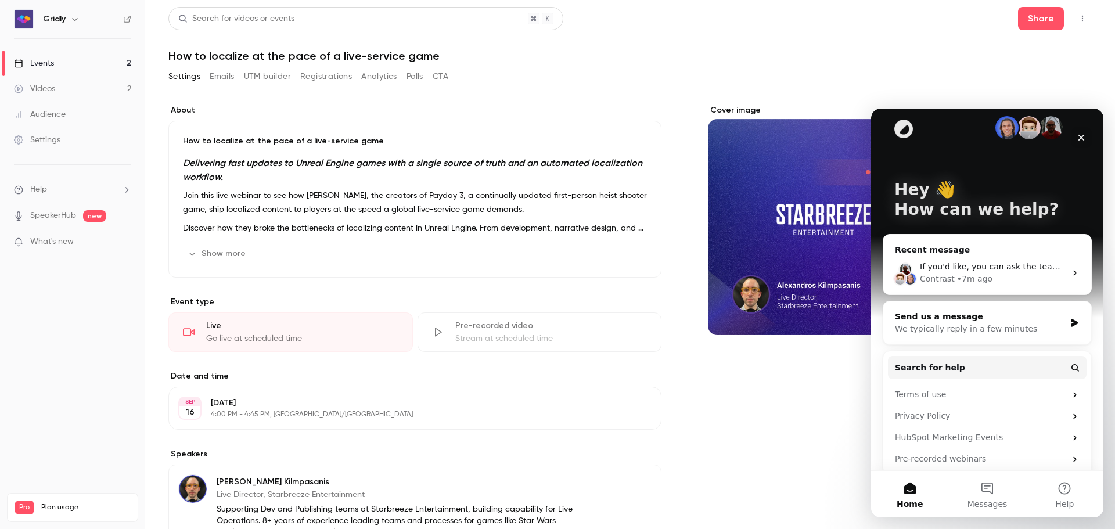
scroll to position [21, 0]
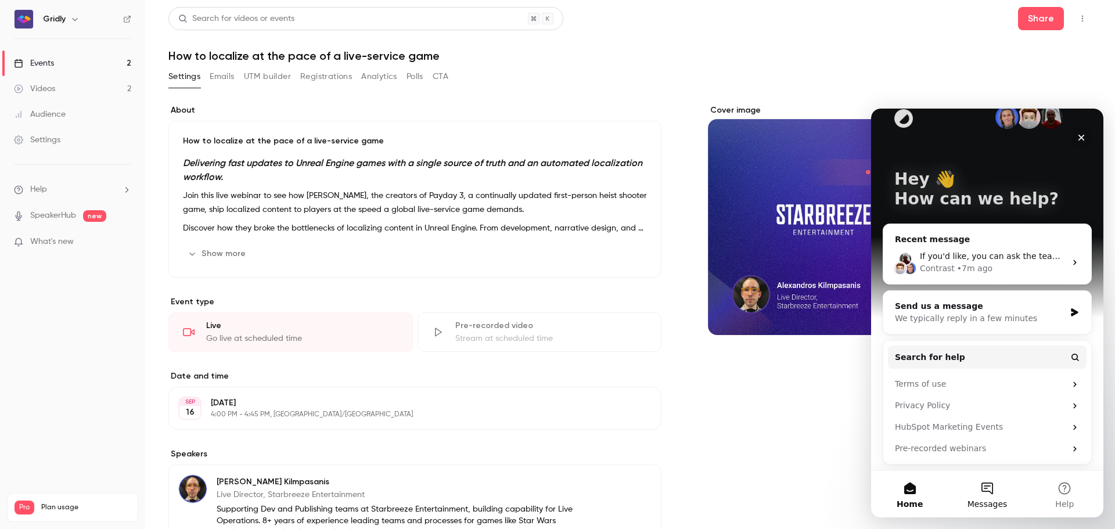
click at [989, 486] on button "Messages" at bounding box center [986, 494] width 77 height 46
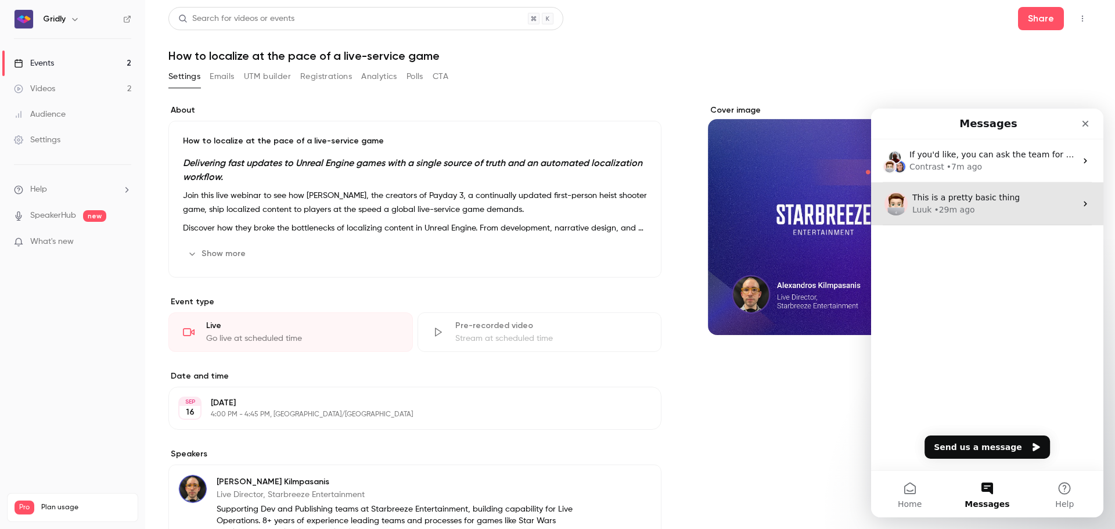
click at [982, 203] on div "This is a pretty basic thing" at bounding box center [994, 198] width 164 height 12
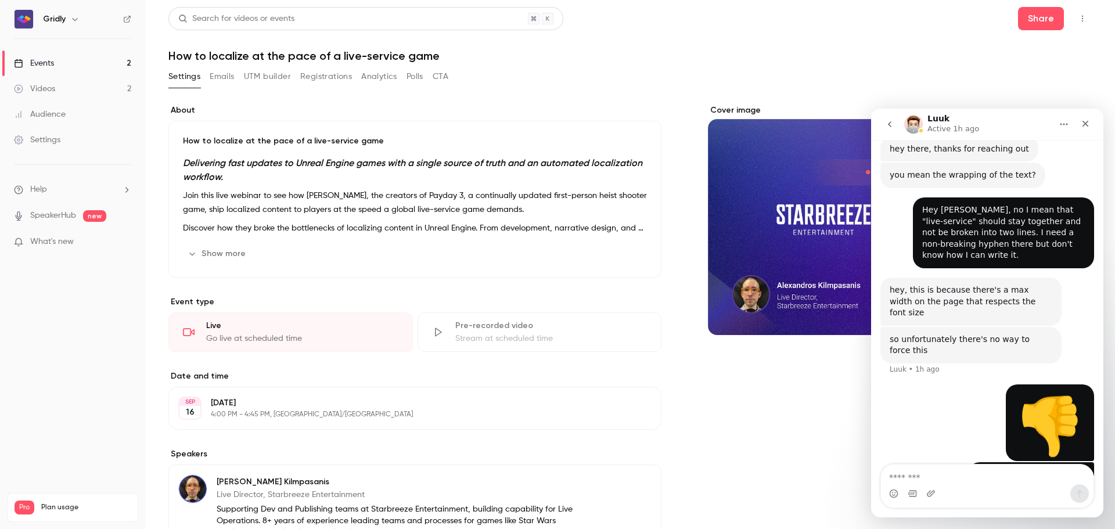
scroll to position [375, 0]
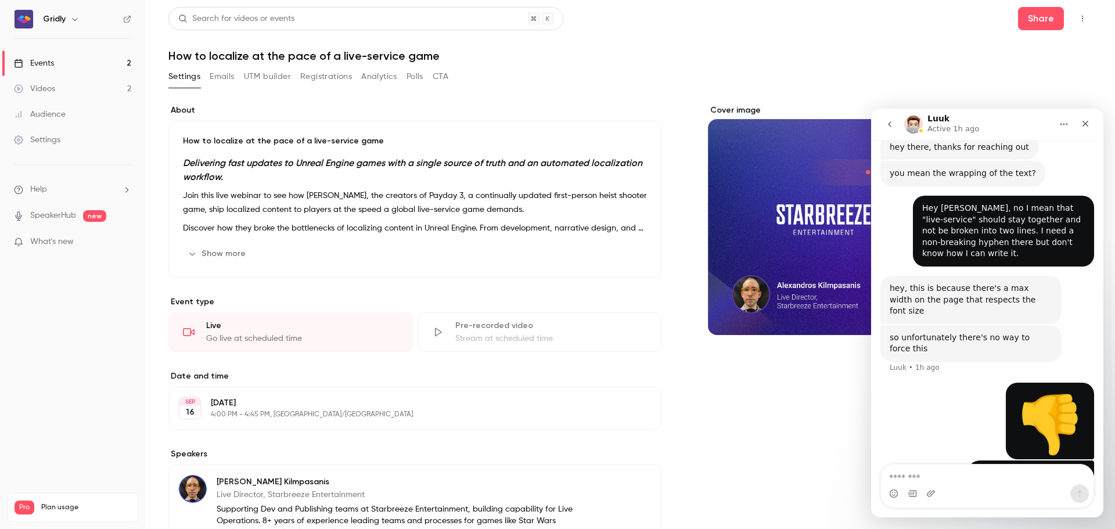
click at [885, 122] on icon "go back" at bounding box center [889, 124] width 9 height 9
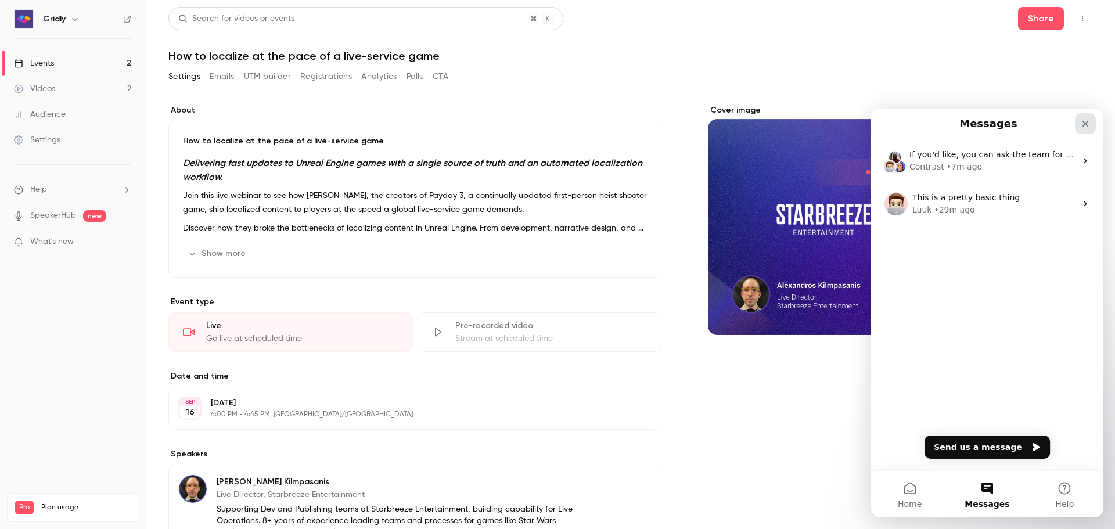
click at [1084, 122] on icon "Close" at bounding box center [1086, 124] width 6 height 6
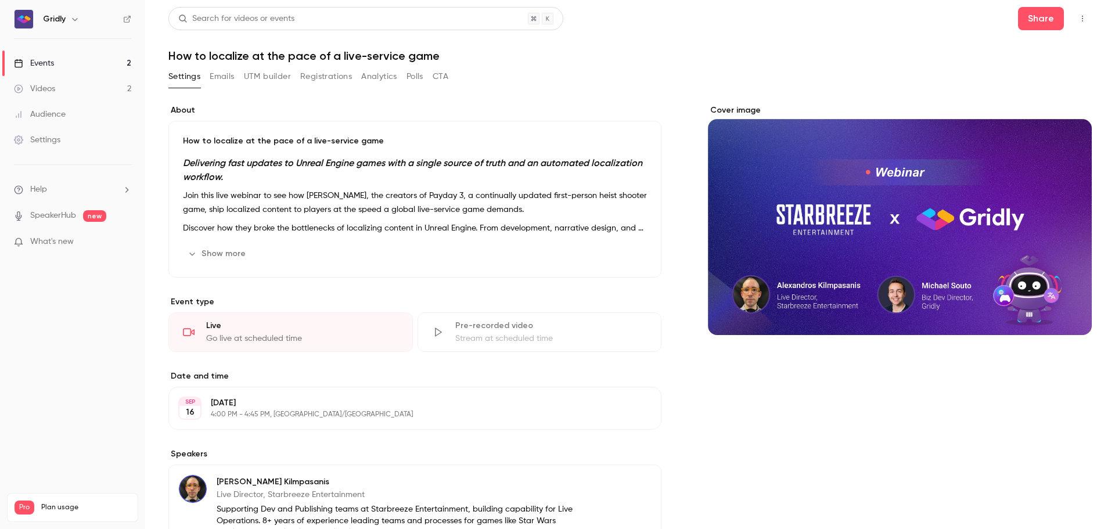
click at [736, 63] on div "Search for videos or events Share How to localize at the pace of a live-service…" at bounding box center [629, 451] width 923 height 889
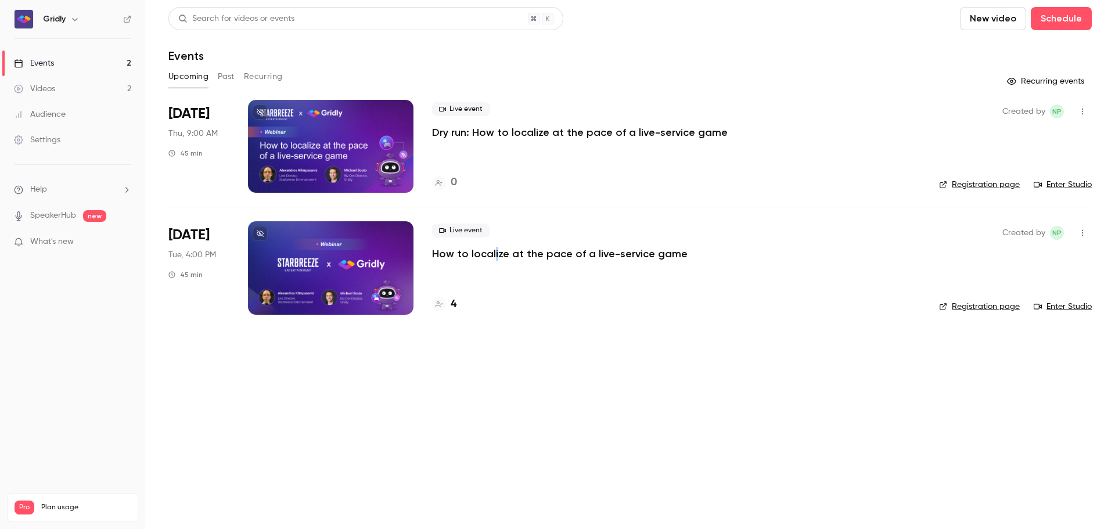
drag, startPoint x: 492, startPoint y: 262, endPoint x: 495, endPoint y: 252, distance: 10.3
click at [495, 253] on div "Live event How to localize at the pace of a live-service game 4" at bounding box center [676, 267] width 488 height 93
click at [495, 252] on p "How to localize at the pace of a live-service game" at bounding box center [560, 254] width 256 height 14
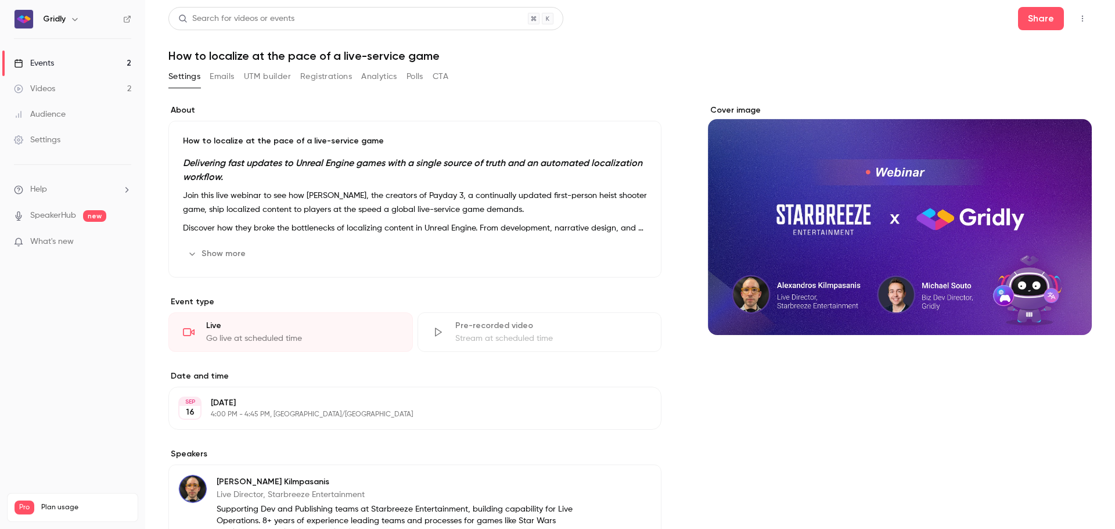
click at [263, 78] on button "UTM builder" at bounding box center [267, 76] width 47 height 19
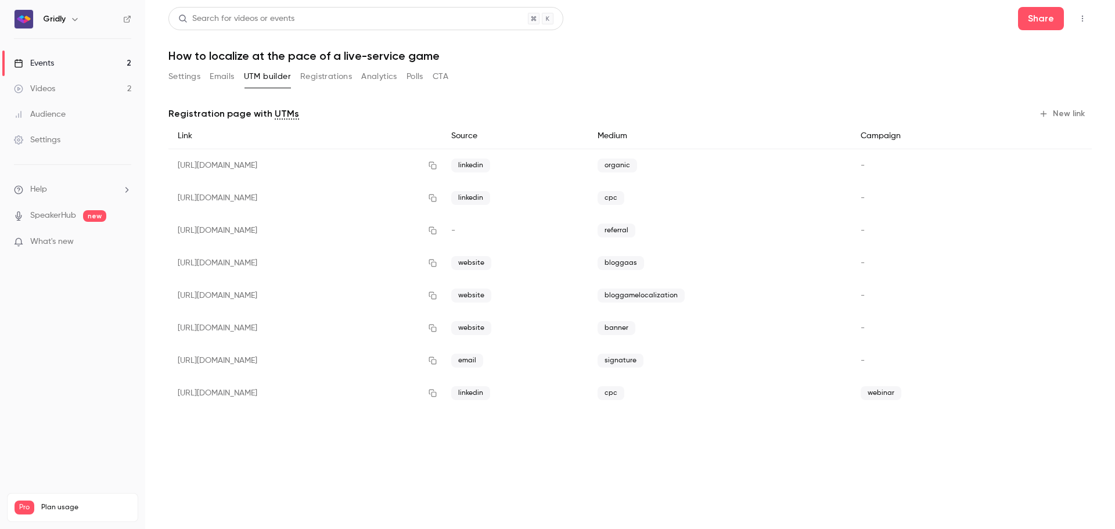
click at [1070, 109] on button "New link" at bounding box center [1062, 114] width 57 height 19
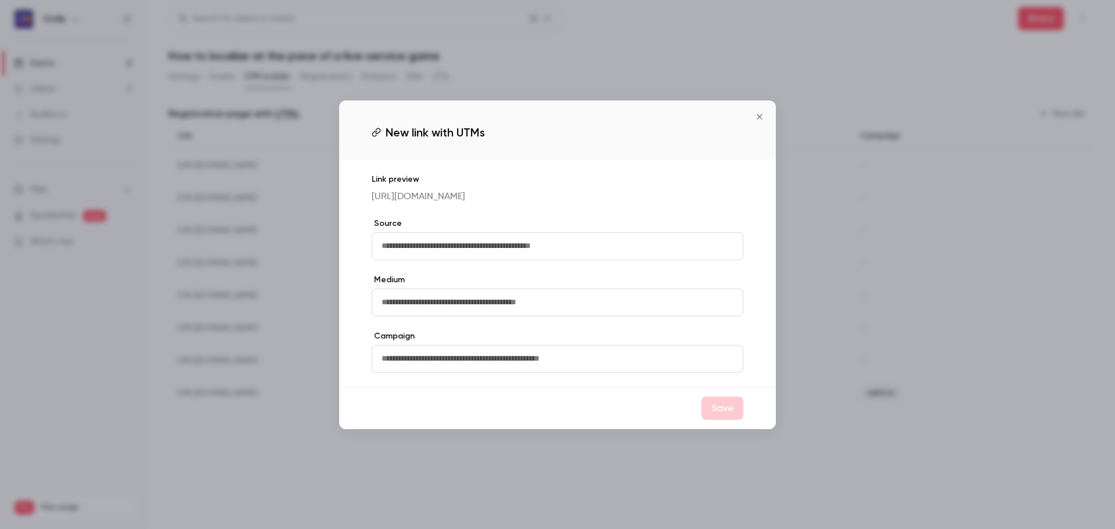
click at [461, 249] on input "text" at bounding box center [558, 246] width 372 height 28
type input "*********"
type input "******"
click at [718, 412] on button "Save" at bounding box center [723, 408] width 42 height 23
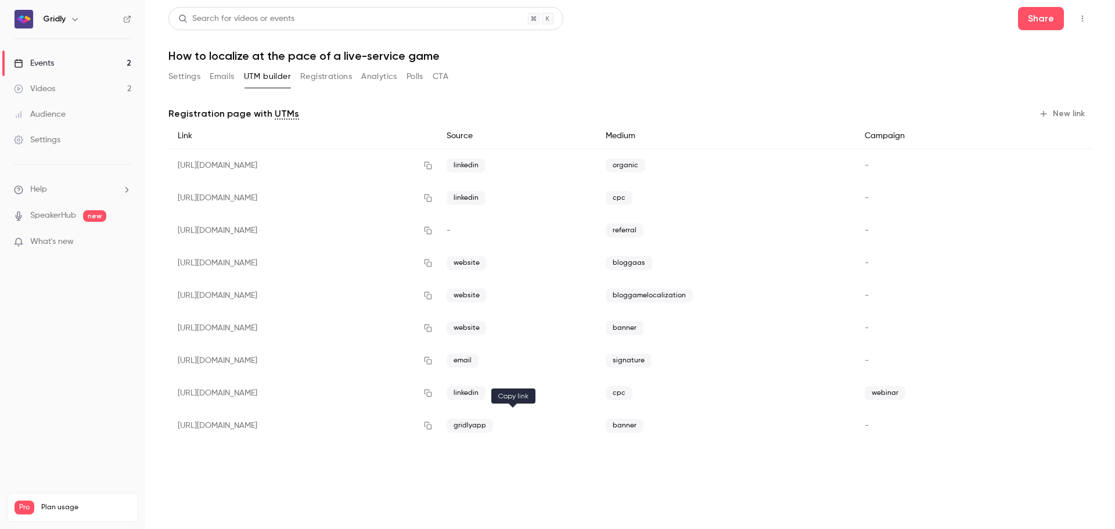
click at [433, 426] on icon "button" at bounding box center [427, 426] width 9 height 8
click at [60, 189] on li "Help" at bounding box center [72, 190] width 117 height 12
click at [211, 172] on link "Talk to [GEOGRAPHIC_DATA]" at bounding box center [213, 176] width 127 height 31
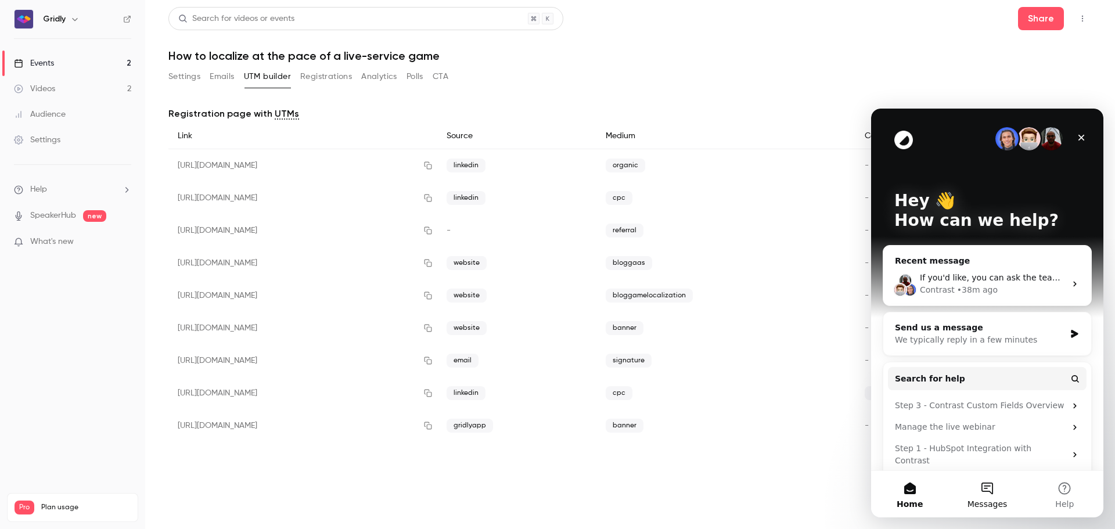
click at [997, 491] on button "Messages" at bounding box center [986, 494] width 77 height 46
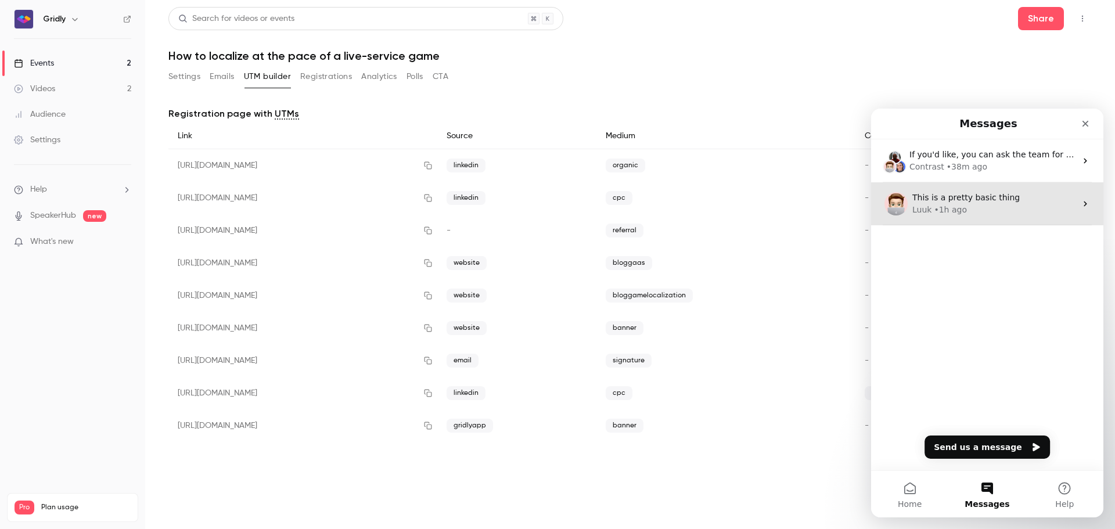
click at [1004, 209] on div "Luuk • 1h ago" at bounding box center [994, 210] width 164 height 12
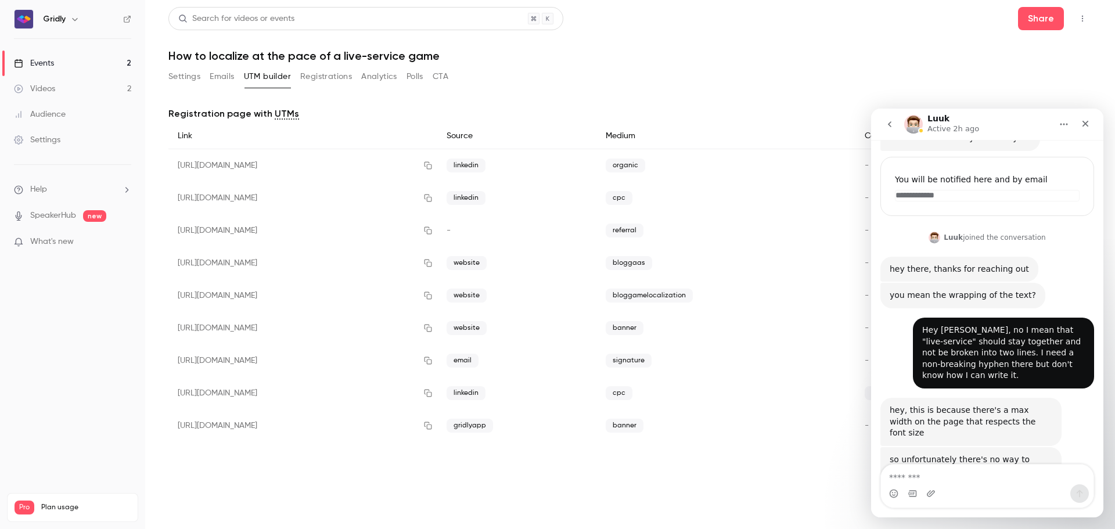
scroll to position [375, 0]
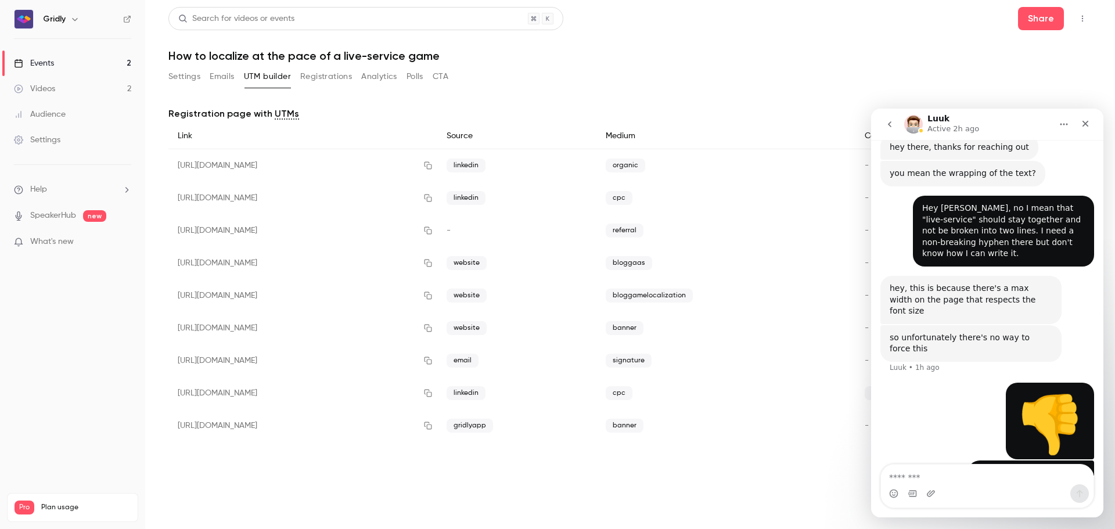
click at [890, 121] on icon "go back" at bounding box center [889, 124] width 9 height 9
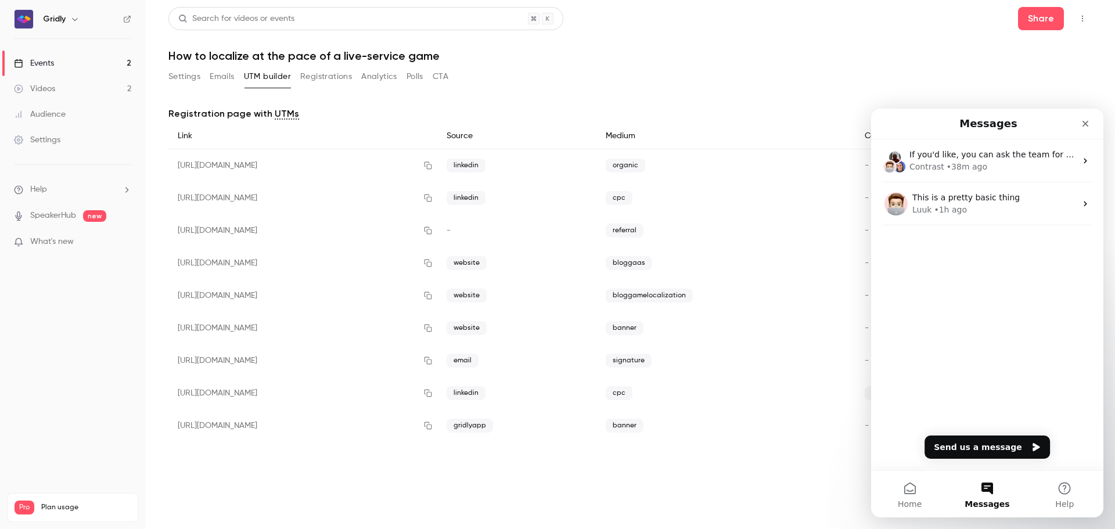
scroll to position [0, 0]
click at [1085, 122] on icon "Close" at bounding box center [1085, 123] width 9 height 9
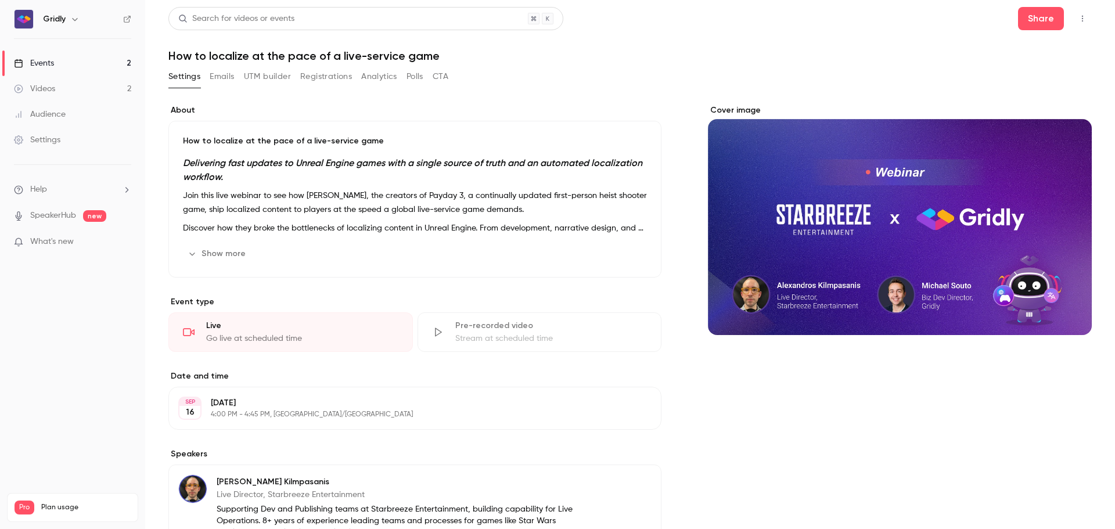
click at [480, 135] on div "How to localize at the pace of a live-service game Delivering fast updates to U…" at bounding box center [414, 199] width 493 height 157
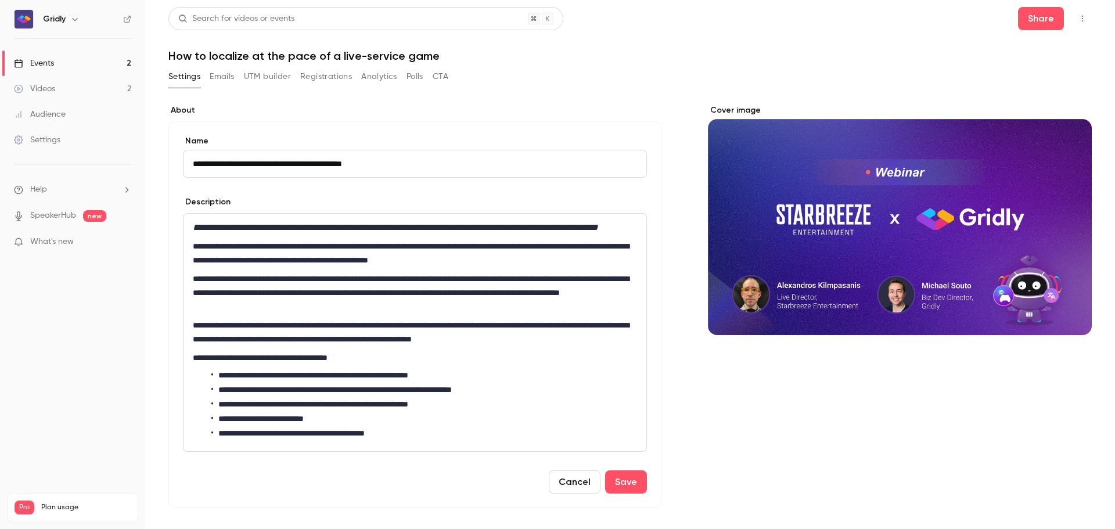
type input "**********"
click at [569, 494] on button "Cancel" at bounding box center [575, 481] width 52 height 23
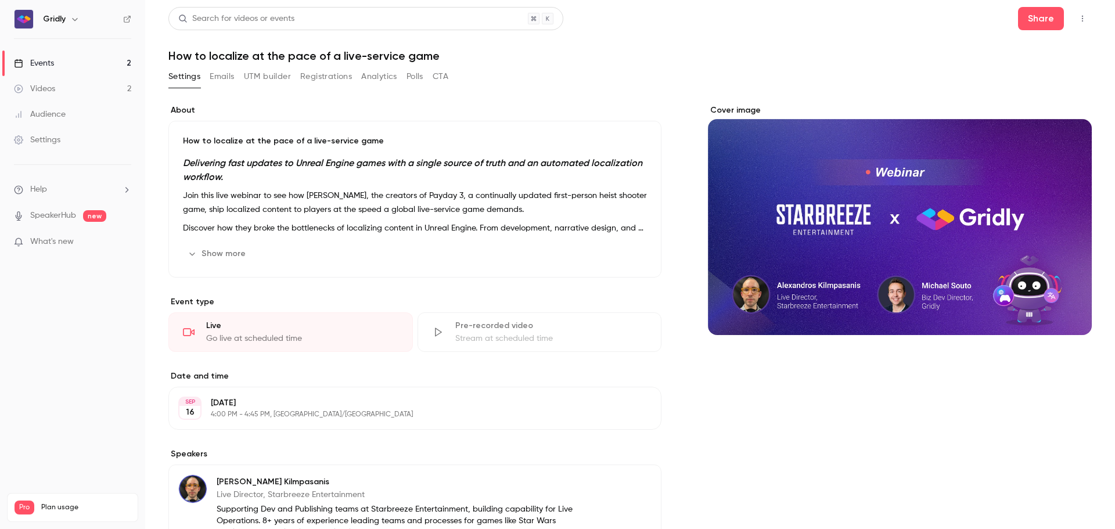
click at [216, 66] on div "Search for videos or events Share How to localize at the pace of a live-service…" at bounding box center [629, 386] width 923 height 759
click at [219, 75] on button "Emails" at bounding box center [222, 76] width 24 height 19
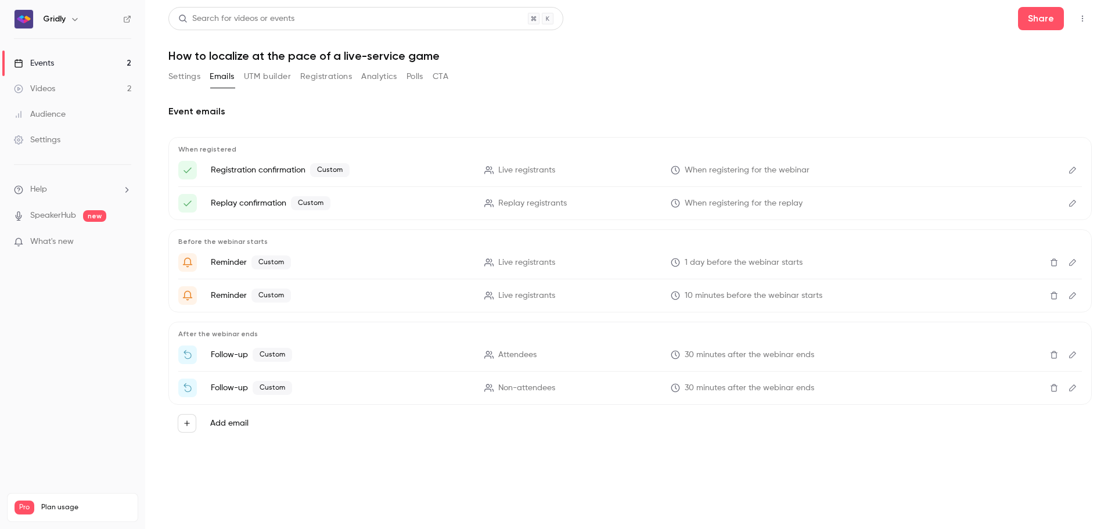
click at [1073, 172] on icon "Edit" at bounding box center [1072, 170] width 9 height 8
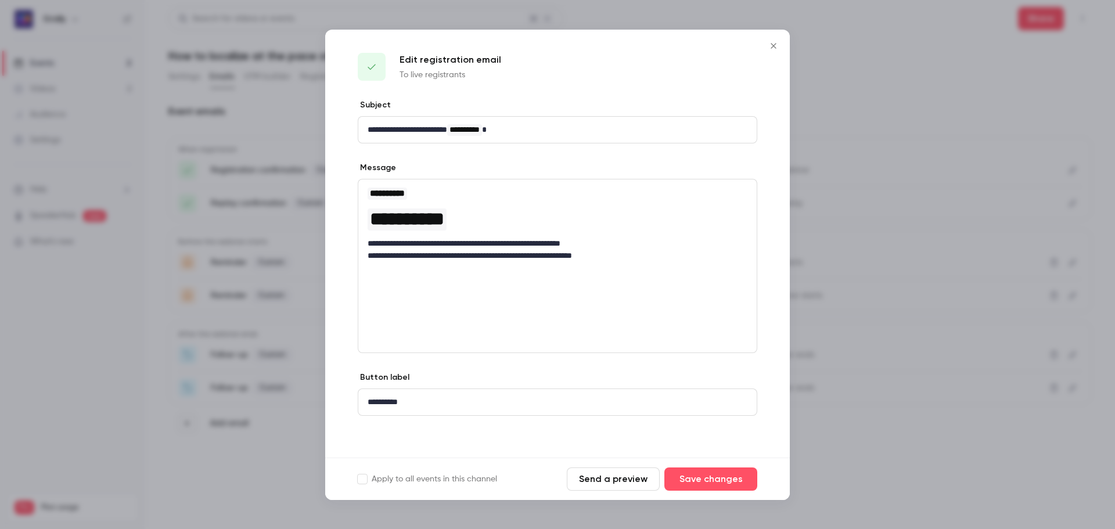
click at [595, 481] on button "Send a preview" at bounding box center [613, 479] width 93 height 23
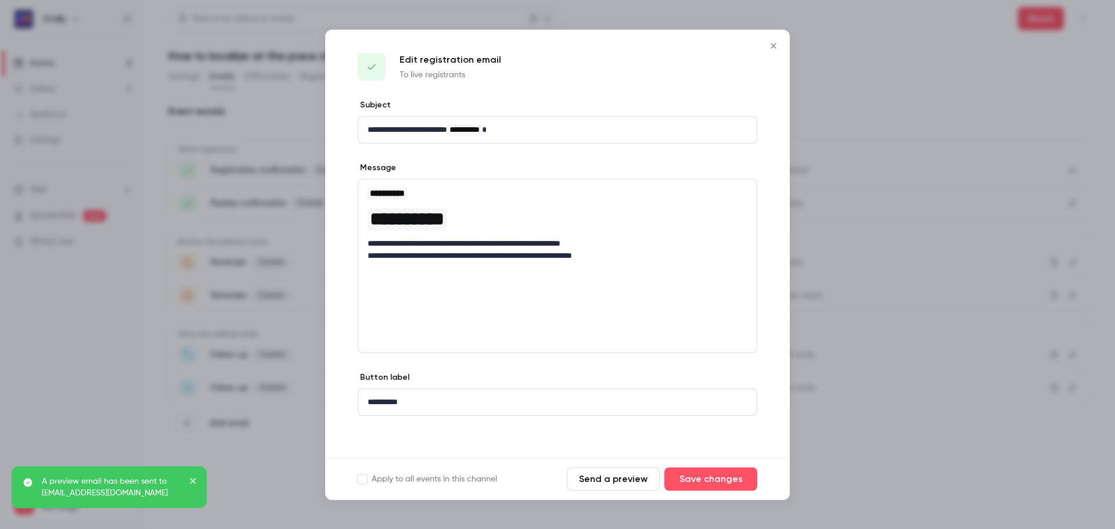
click at [925, 32] on div at bounding box center [557, 264] width 1115 height 529
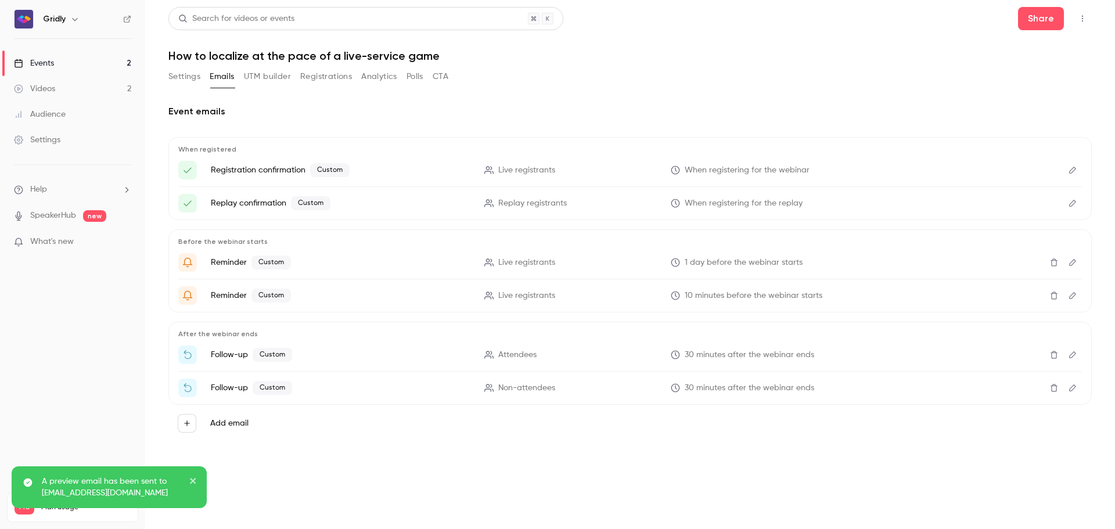
click at [197, 480] on icon "close" at bounding box center [193, 480] width 8 height 9
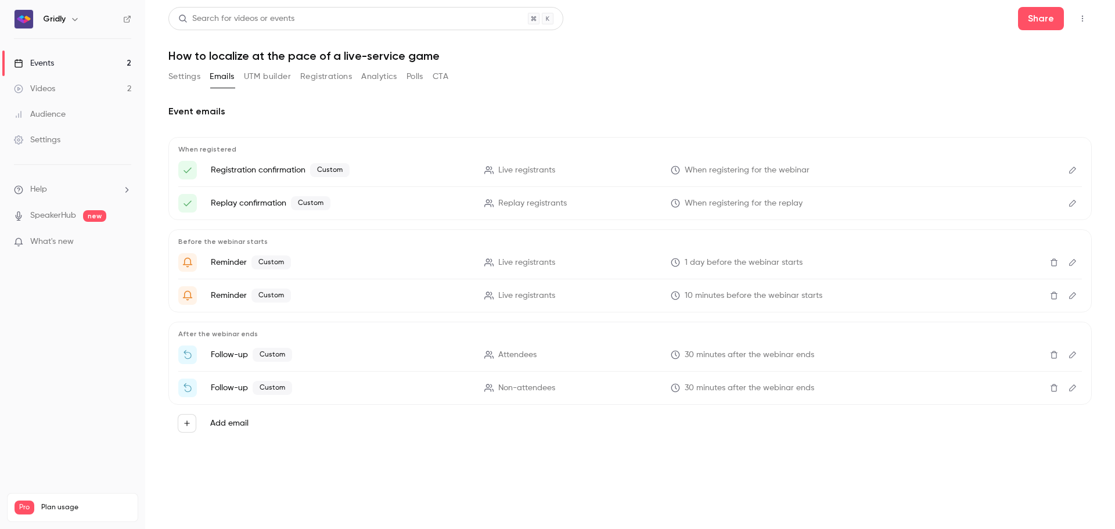
click at [70, 372] on nav "Gridly Events 2 Videos 2 Audience Settings Help SpeakerHub new What's new Pro P…" at bounding box center [72, 264] width 145 height 529
click at [825, 70] on div "Settings Emails UTM builder Registrations Analytics Polls CTA" at bounding box center [629, 78] width 923 height 23
click at [49, 62] on div "Events" at bounding box center [34, 63] width 40 height 12
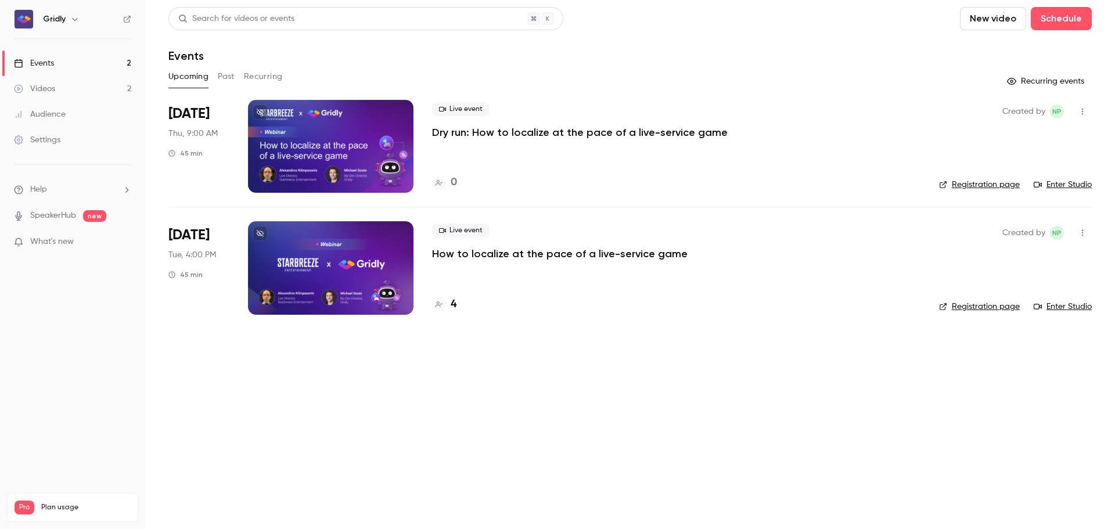
click at [57, 90] on link "Videos 2" at bounding box center [72, 89] width 145 height 26
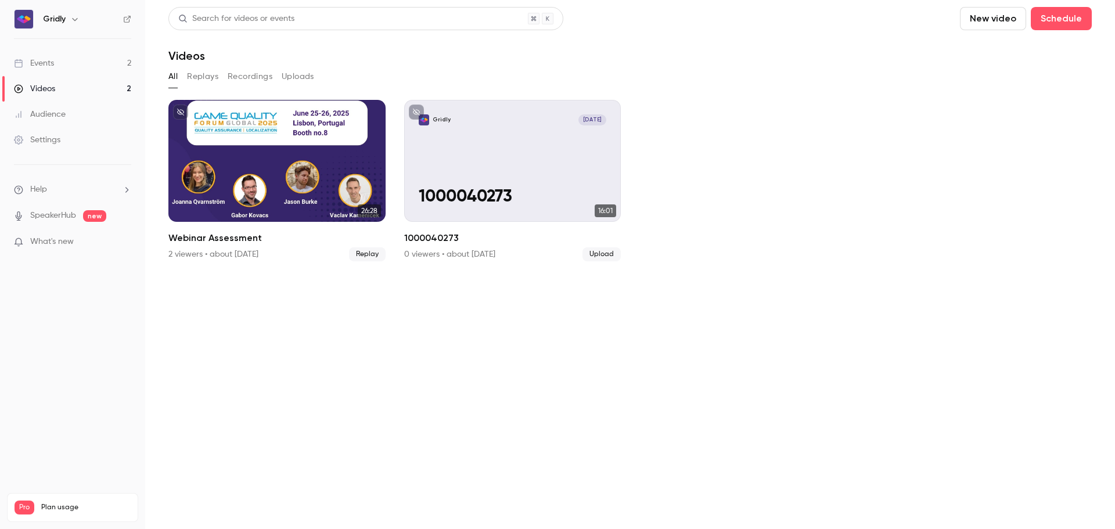
click at [70, 60] on link "Events 2" at bounding box center [72, 64] width 145 height 26
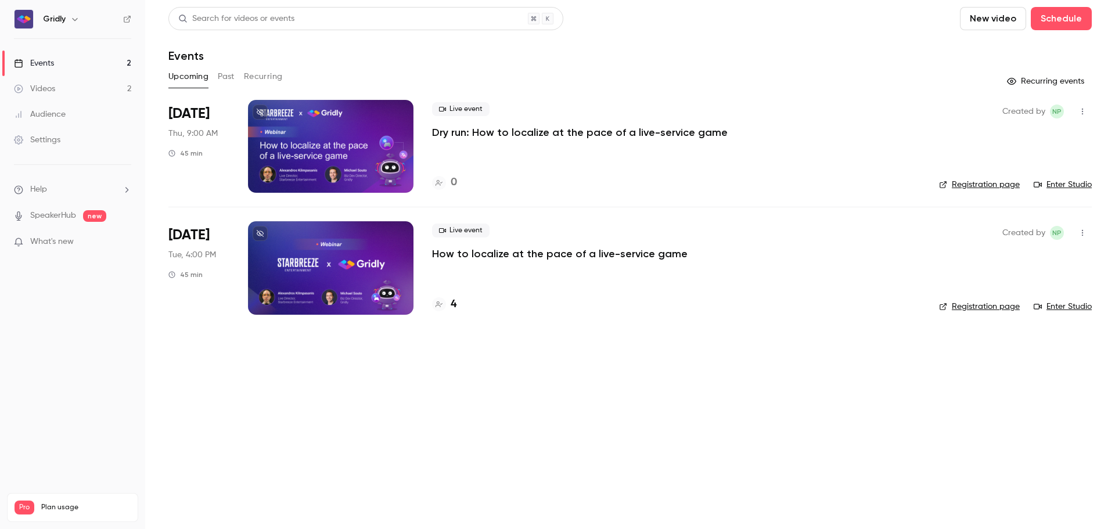
click at [330, 134] on div at bounding box center [331, 146] width 166 height 93
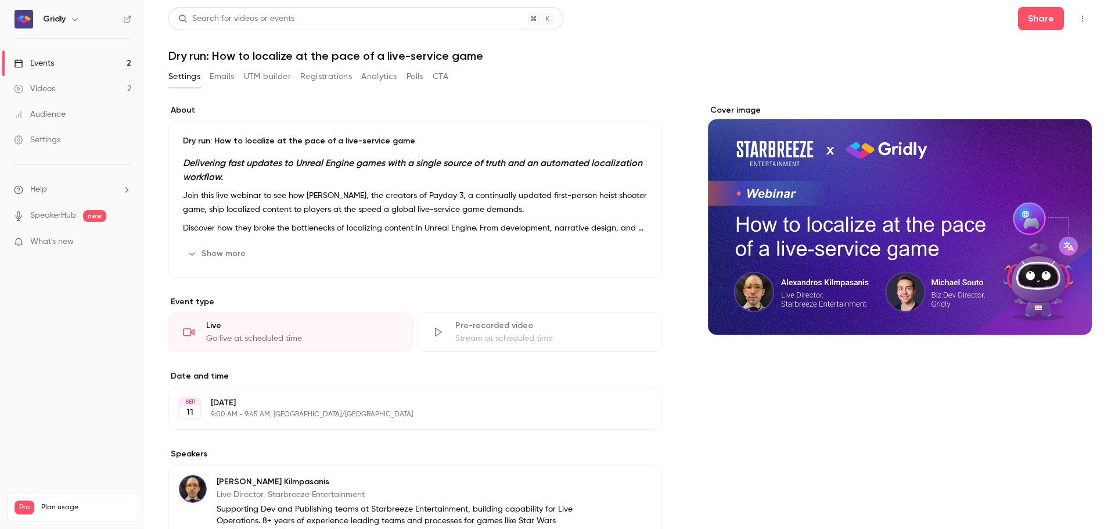
drag, startPoint x: 889, startPoint y: 197, endPoint x: 800, endPoint y: 384, distance: 206.8
click at [800, 384] on div "Cover image" at bounding box center [900, 421] width 384 height 633
click at [1065, 311] on icon "Cover image" at bounding box center [1071, 314] width 13 height 9
click at [64, 361] on nav "Gridly Events 2 Videos 2 Audience Settings Help SpeakerHub new What's new Pro P…" at bounding box center [72, 264] width 145 height 529
click at [68, 195] on li "Help" at bounding box center [72, 190] width 117 height 12
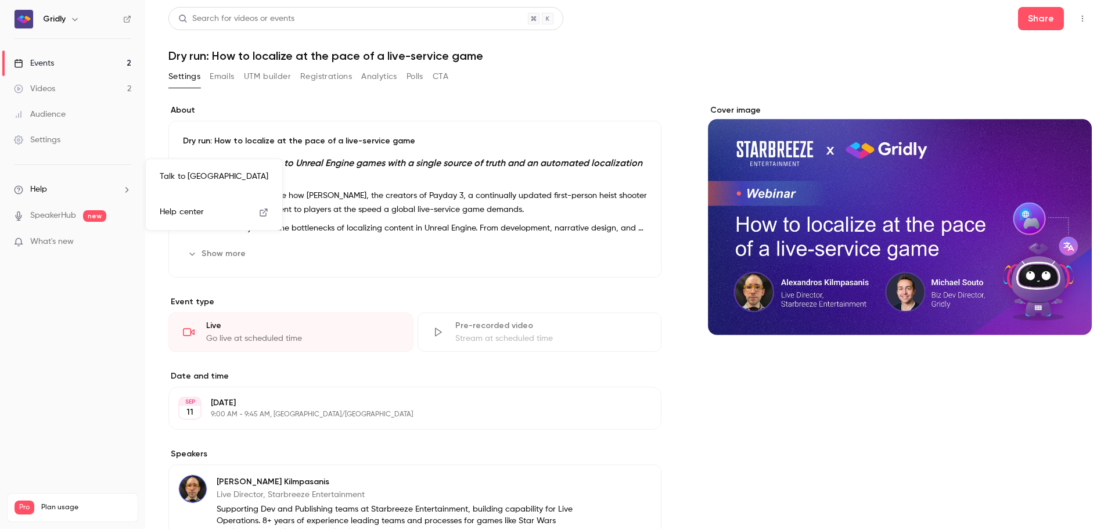
click at [211, 164] on link "Talk to [GEOGRAPHIC_DATA]" at bounding box center [213, 176] width 127 height 31
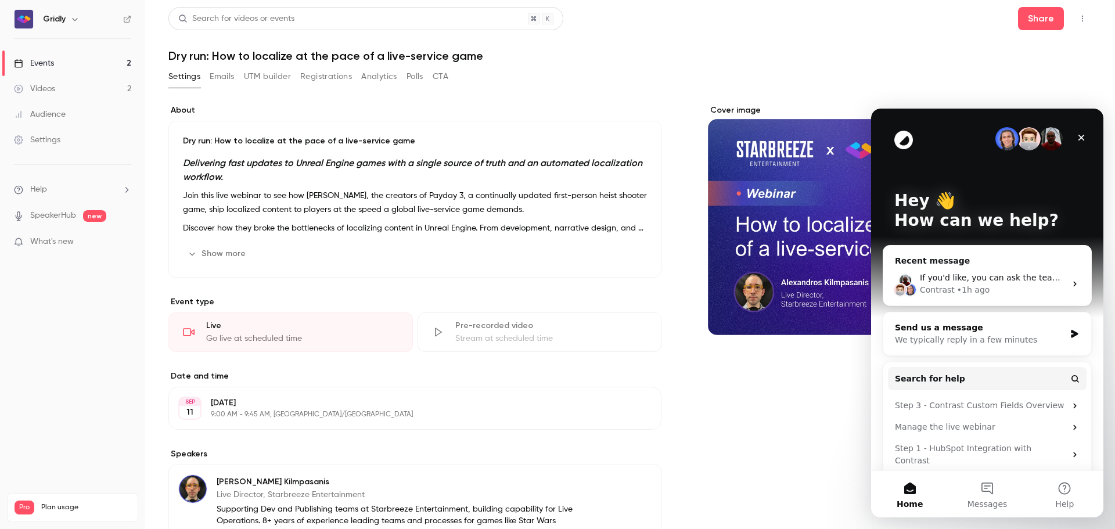
click at [1023, 336] on div "We typically reply in a few minutes" at bounding box center [980, 340] width 170 height 12
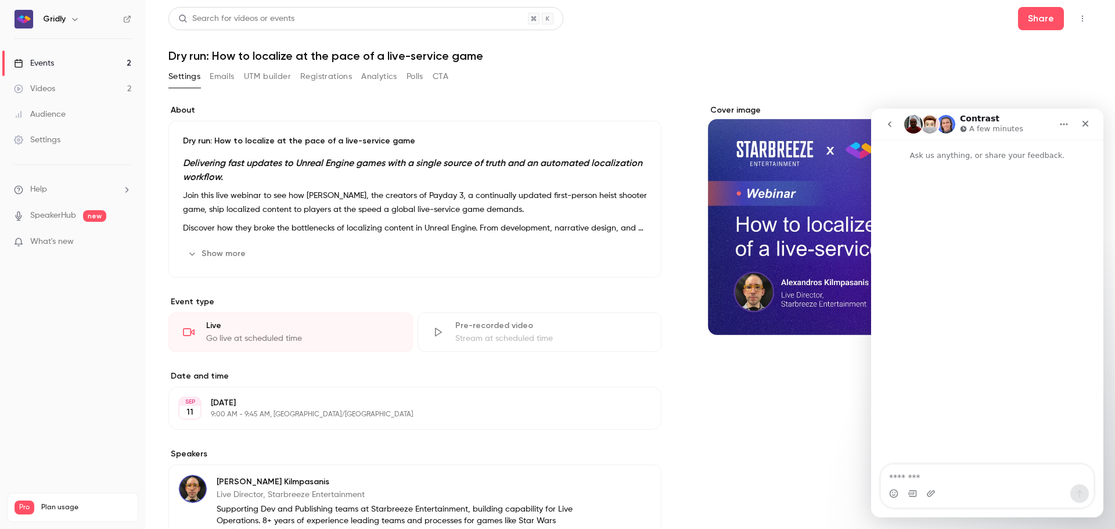
click at [883, 114] on button "go back" at bounding box center [890, 124] width 22 height 22
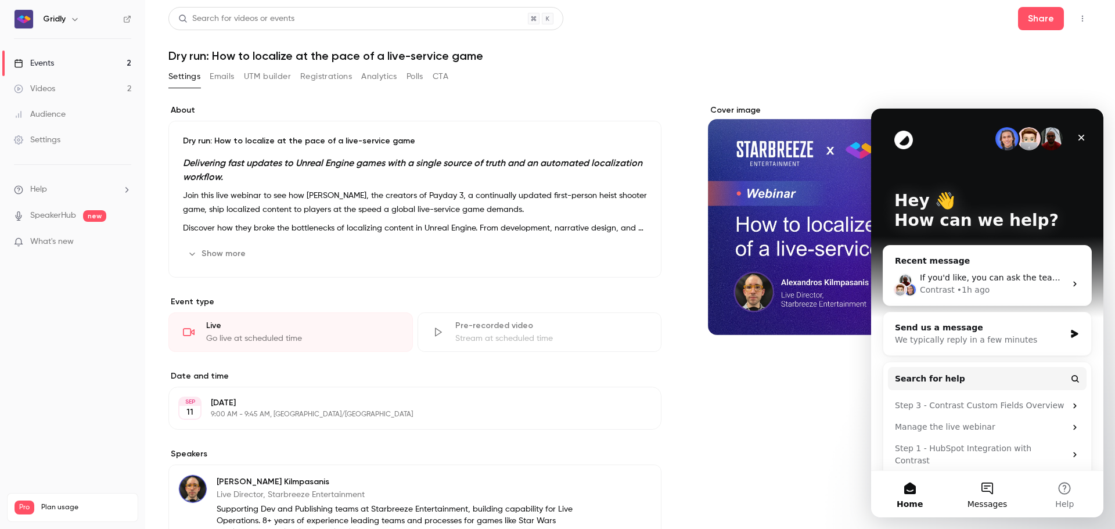
click at [991, 502] on span "Messages" at bounding box center [988, 504] width 40 height 8
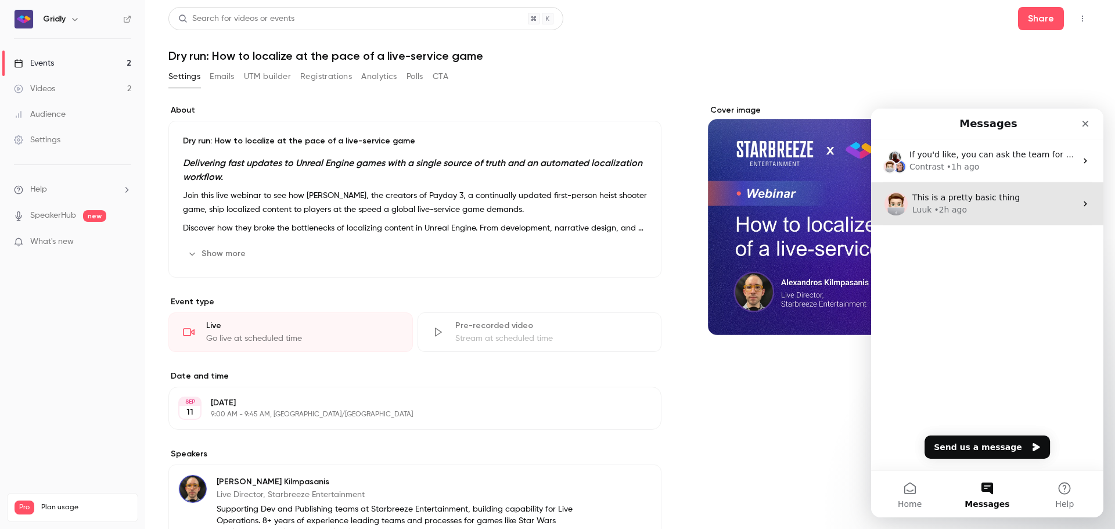
click at [1021, 193] on div "This is a pretty basic thing Luuk • 2h ago" at bounding box center [987, 203] width 232 height 43
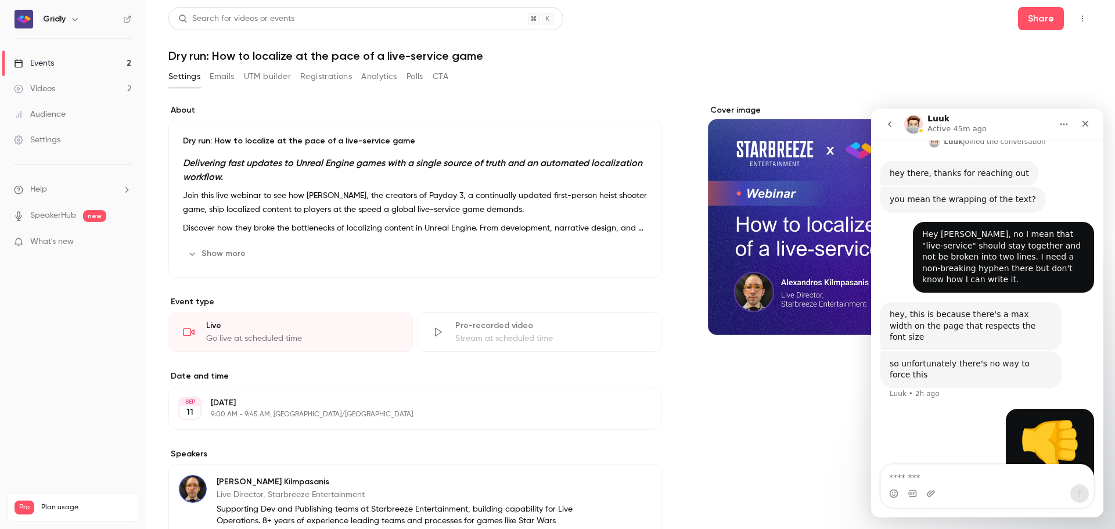
scroll to position [375, 0]
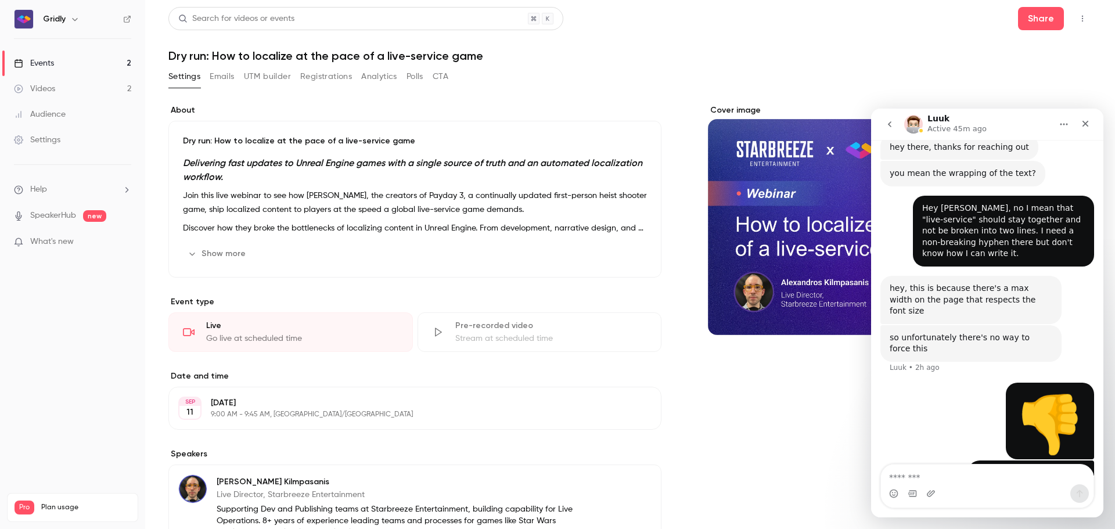
click at [894, 125] on icon "go back" at bounding box center [889, 124] width 9 height 9
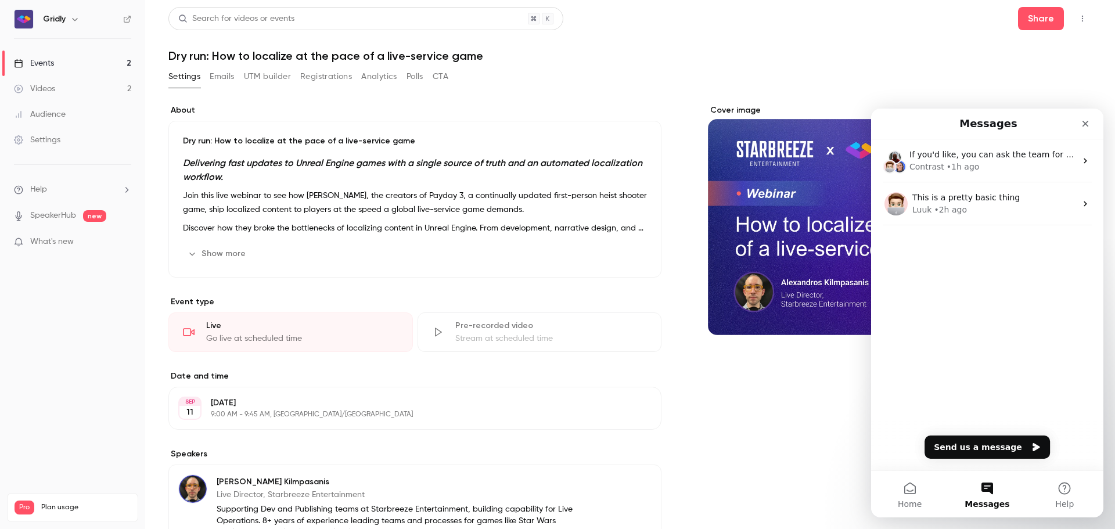
scroll to position [0, 0]
click at [1086, 125] on icon "Close" at bounding box center [1085, 123] width 9 height 9
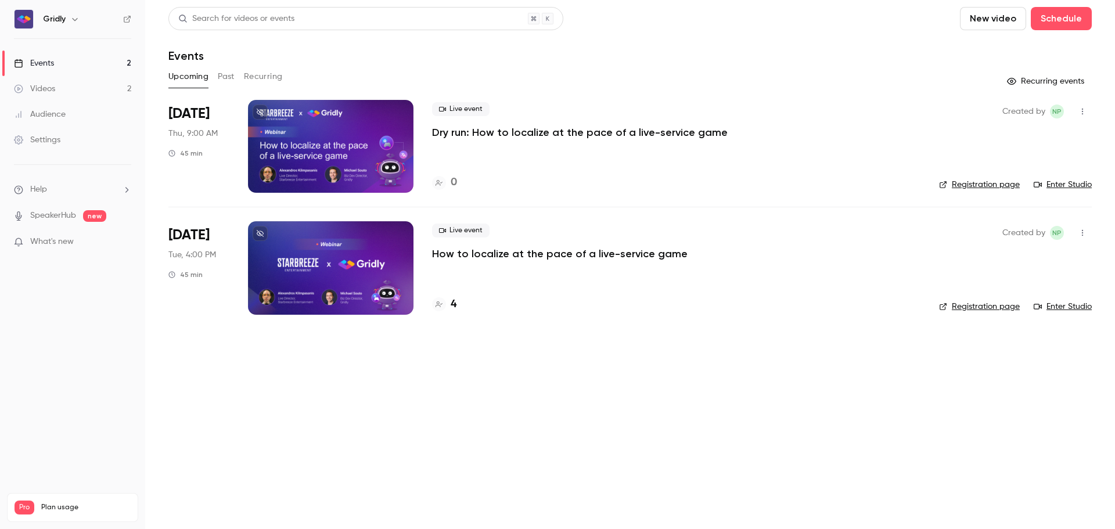
click at [592, 256] on p "How to localize at the pace of a live-service game" at bounding box center [560, 254] width 256 height 14
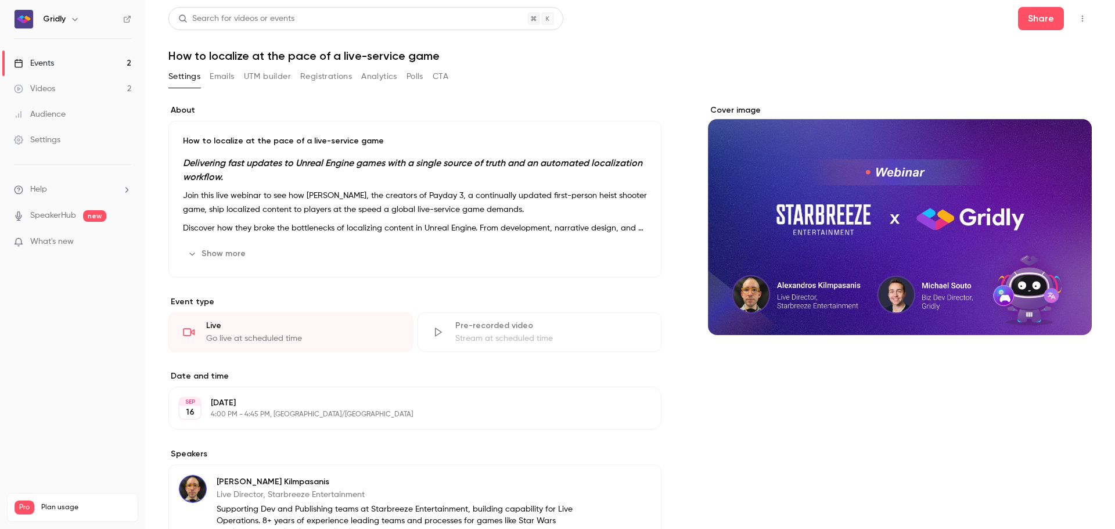
click at [51, 191] on li "Help" at bounding box center [72, 190] width 117 height 12
click at [225, 178] on link "Talk to [GEOGRAPHIC_DATA]" at bounding box center [213, 176] width 127 height 31
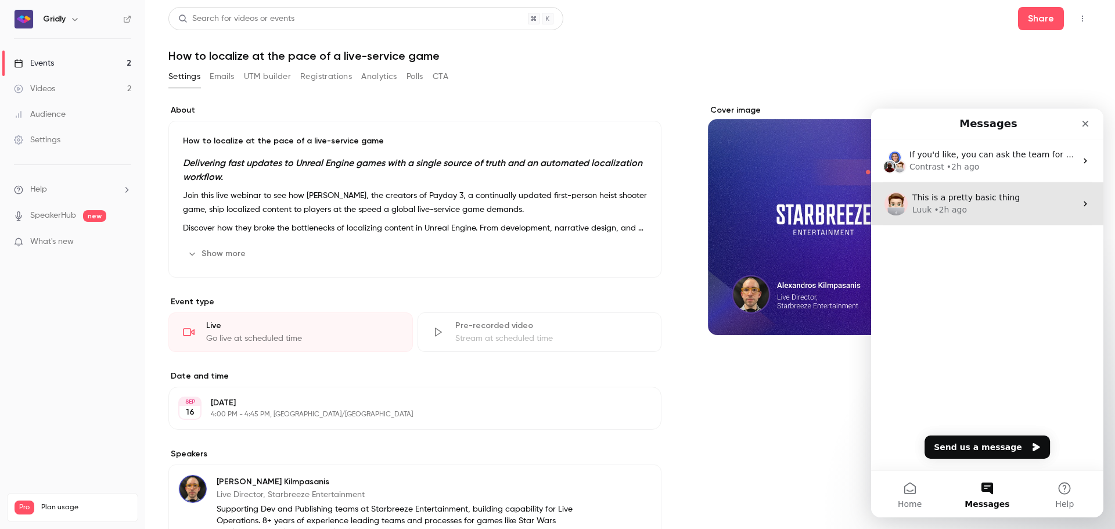
click at [994, 199] on span "This is a pretty basic thing" at bounding box center [965, 197] width 107 height 9
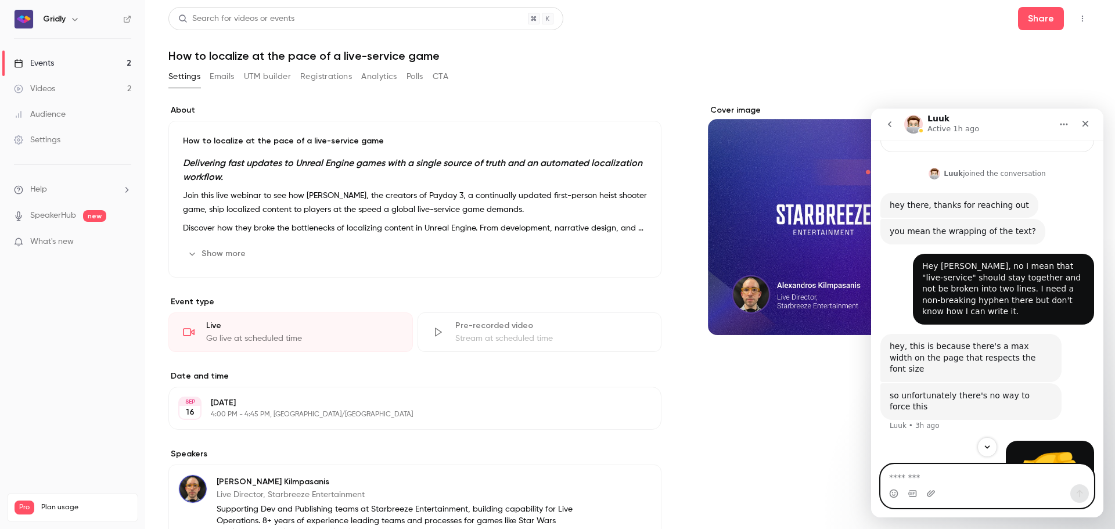
scroll to position [375, 0]
